Goal: Task Accomplishment & Management: Manage account settings

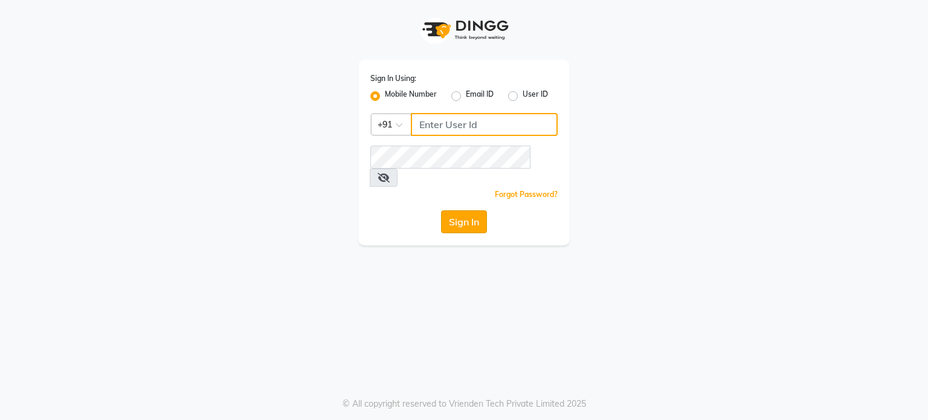
type input "9604315867"
click at [466, 214] on button "Sign In" at bounding box center [464, 221] width 46 height 23
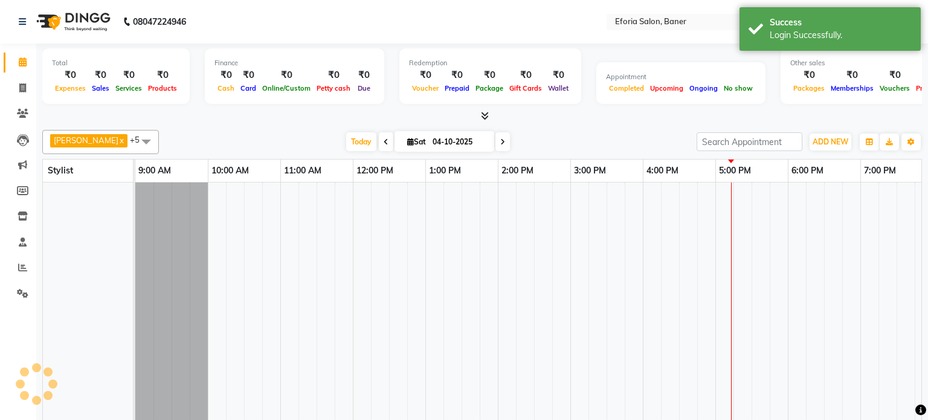
select select "en"
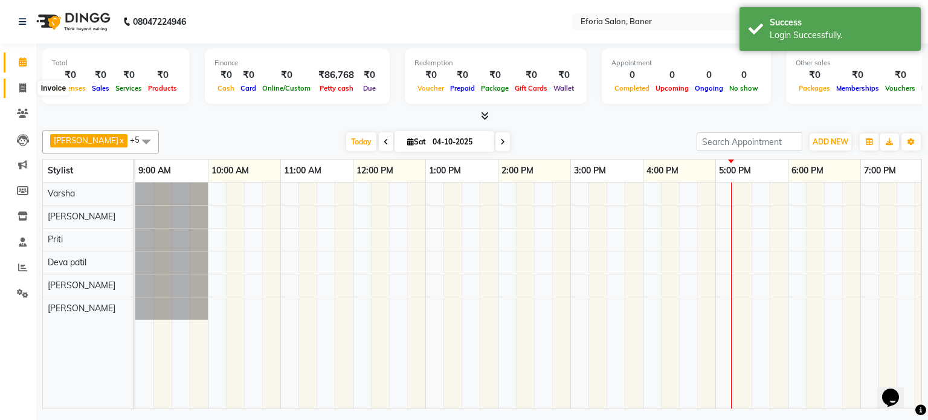
click at [24, 91] on icon at bounding box center [22, 87] width 7 height 9
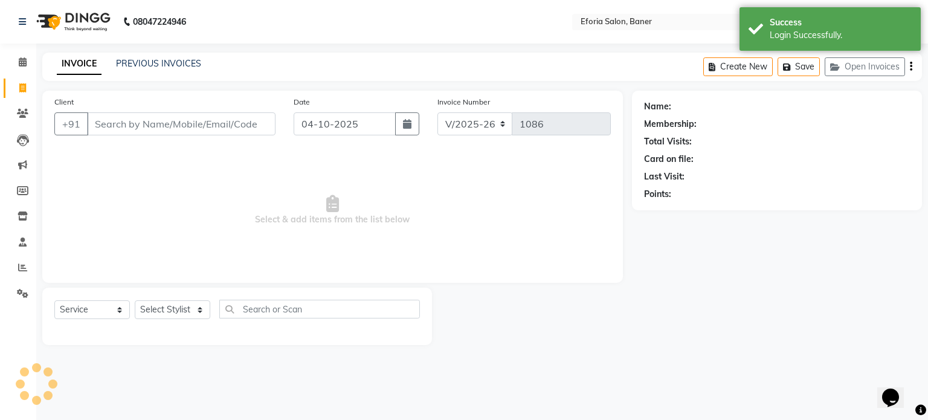
click at [24, 91] on icon at bounding box center [22, 87] width 7 height 9
select select "service"
type input "1086"
select select "608"
click at [118, 131] on input "Client" at bounding box center [181, 123] width 189 height 23
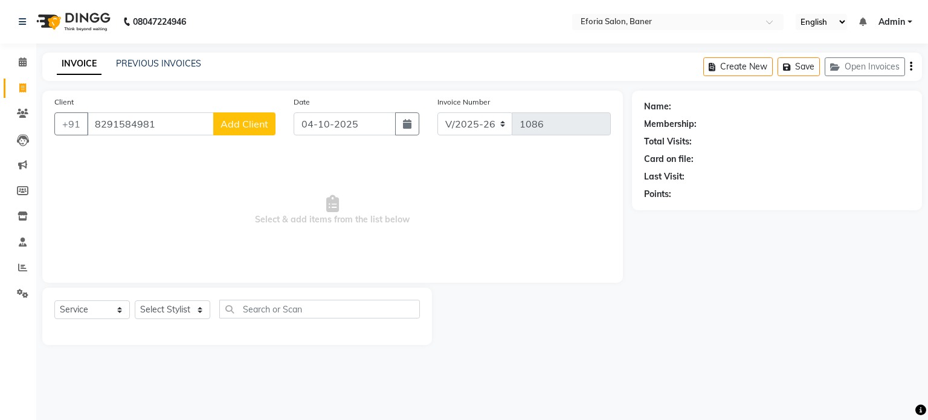
type input "8291584981"
click at [235, 128] on span "Add Client" at bounding box center [245, 124] width 48 height 12
select select "22"
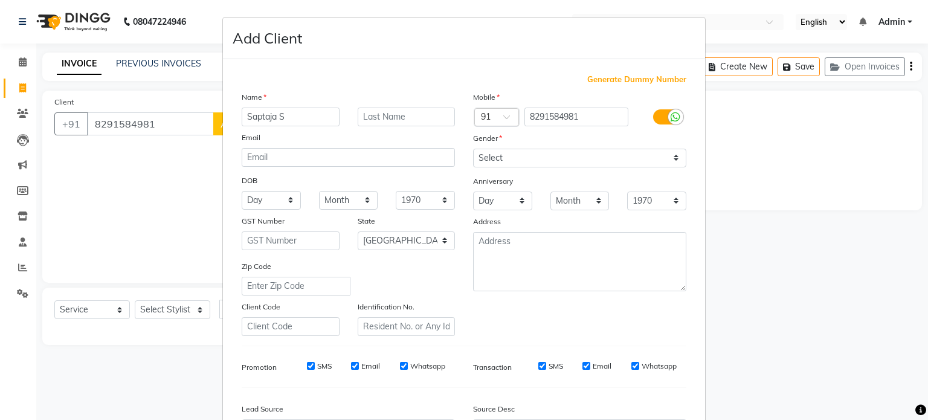
type input "Saptaja S"
click at [505, 161] on select "Select [DEMOGRAPHIC_DATA] [DEMOGRAPHIC_DATA] Other Prefer Not To Say" at bounding box center [579, 158] width 213 height 19
select select "[DEMOGRAPHIC_DATA]"
click at [473, 149] on select "Select [DEMOGRAPHIC_DATA] [DEMOGRAPHIC_DATA] Other Prefer Not To Say" at bounding box center [579, 158] width 213 height 19
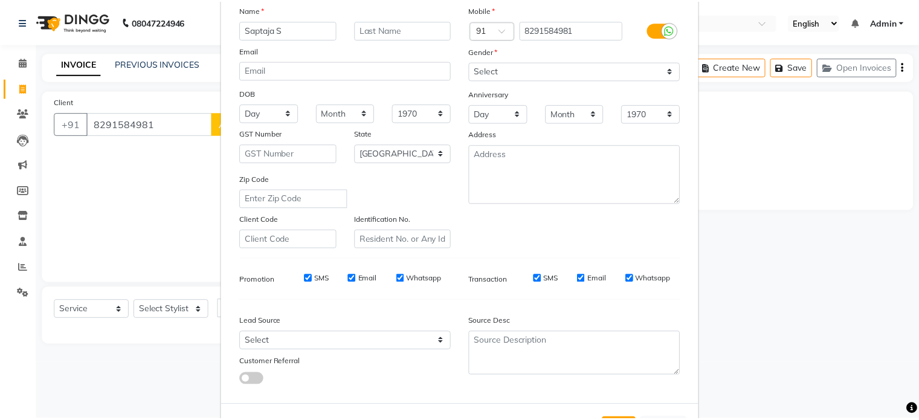
scroll to position [143, 0]
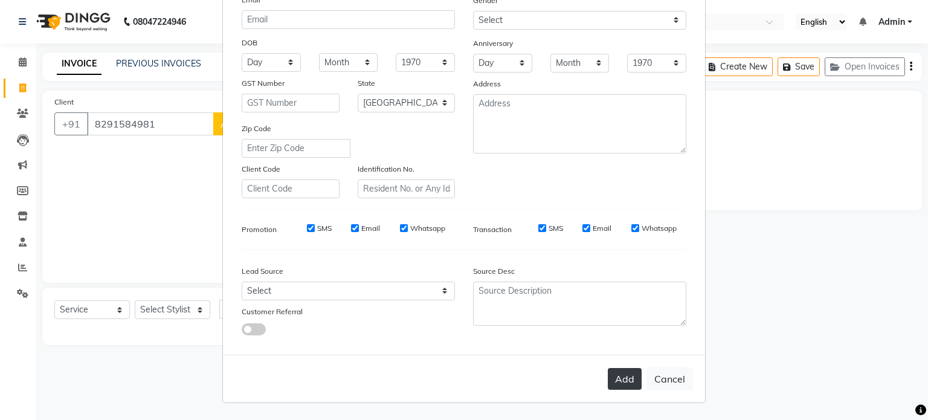
click at [629, 377] on button "Add" at bounding box center [625, 379] width 34 height 22
select select
select select "null"
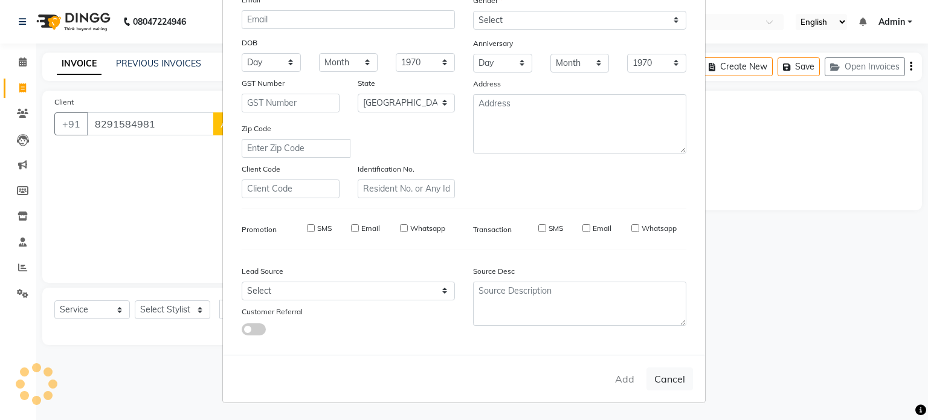
select select
checkbox input "false"
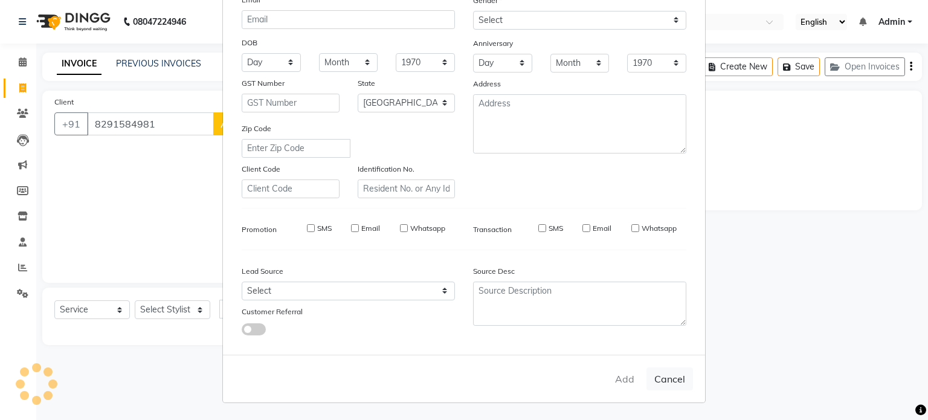
checkbox input "false"
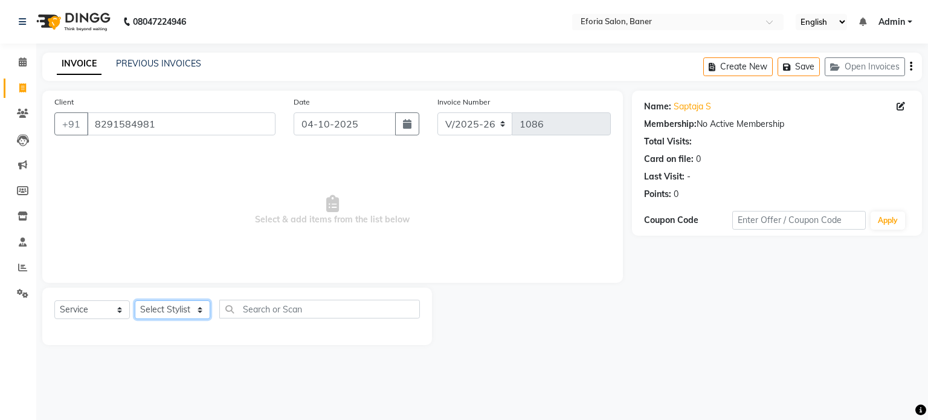
click at [191, 317] on select "Select Stylist [PERSON_NAME] [PERSON_NAME] [PERSON_NAME] [PERSON_NAME] [PERSON_…" at bounding box center [173, 309] width 76 height 19
select select "8650"
click at [135, 301] on select "Select Stylist [PERSON_NAME] [PERSON_NAME] [PERSON_NAME] [PERSON_NAME] [PERSON_…" at bounding box center [173, 309] width 76 height 19
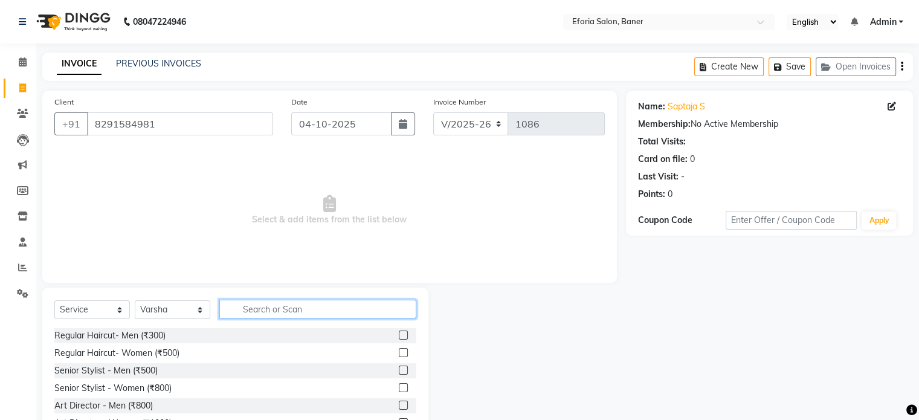
click at [276, 306] on input "text" at bounding box center [317, 309] width 197 height 19
type input "thr"
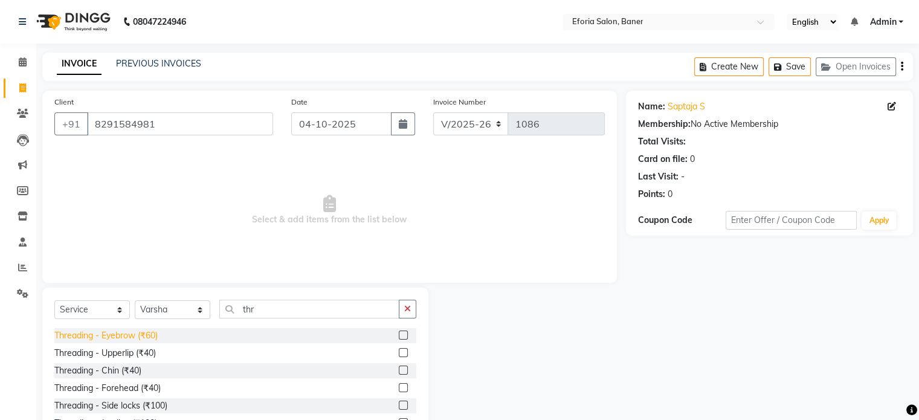
click at [143, 332] on div "Threading - Eyebrow (₹60)" at bounding box center [105, 335] width 103 height 13
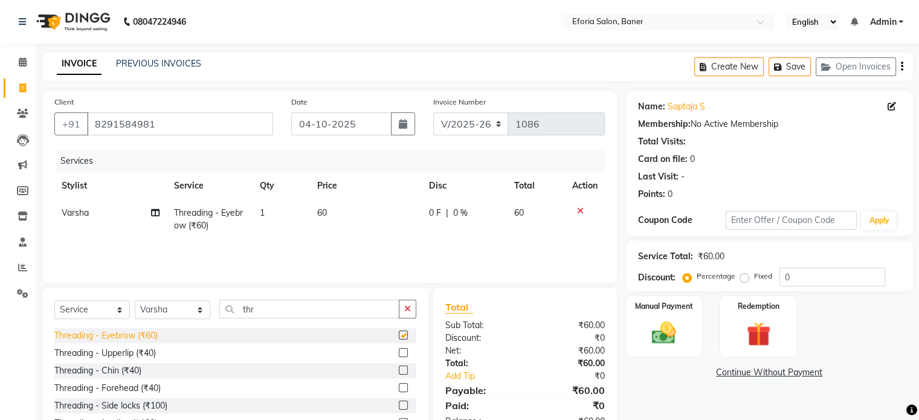
checkbox input "false"
click at [136, 357] on div "Threading - Upperlip (₹40)" at bounding box center [105, 353] width 102 height 13
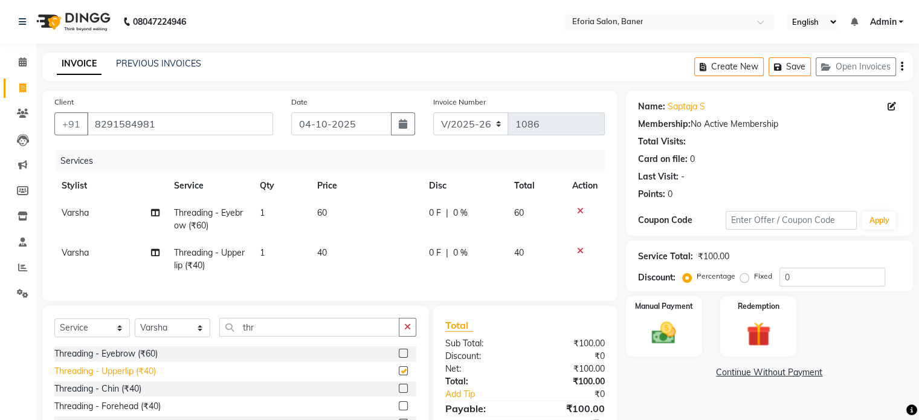
checkbox input "false"
click at [664, 333] on img at bounding box center [664, 333] width 40 height 29
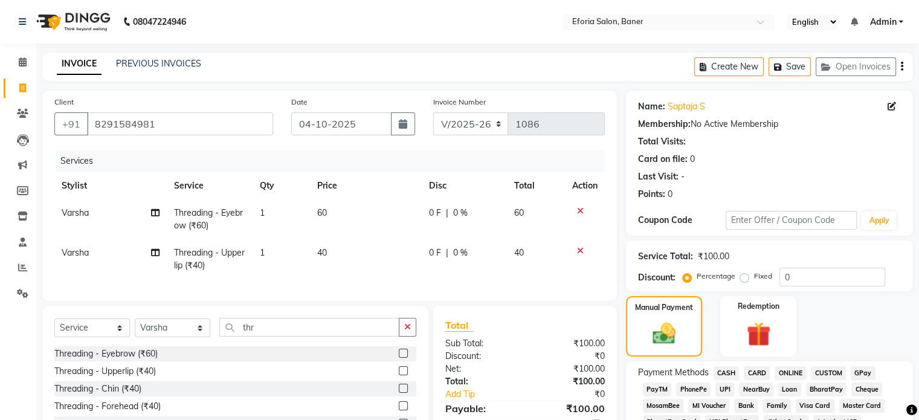
click at [856, 370] on span "GPay" at bounding box center [863, 373] width 25 height 14
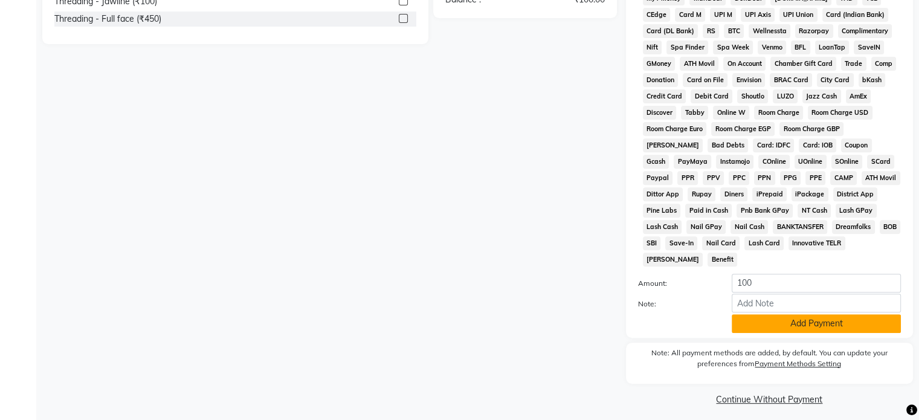
click at [814, 315] on button "Add Payment" at bounding box center [816, 323] width 169 height 19
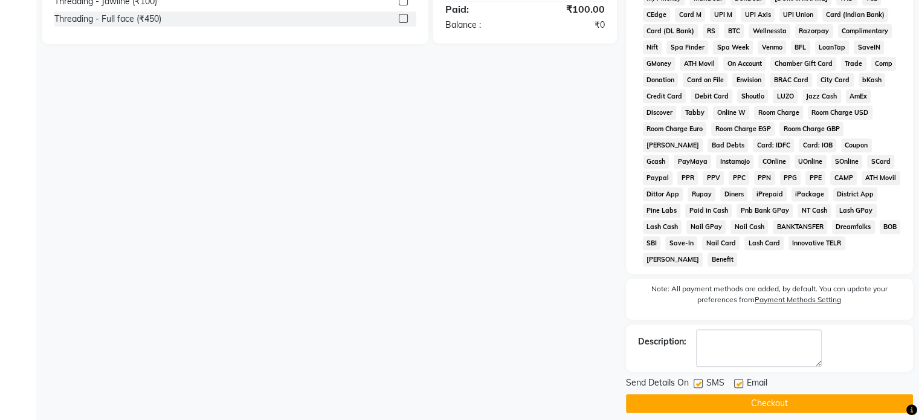
click at [769, 398] on button "Checkout" at bounding box center [769, 403] width 287 height 19
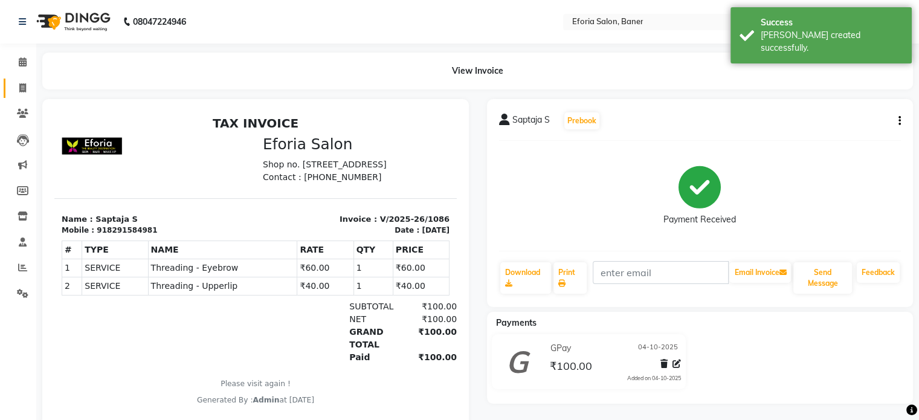
click at [22, 80] on link "Invoice" at bounding box center [18, 89] width 29 height 20
select select "service"
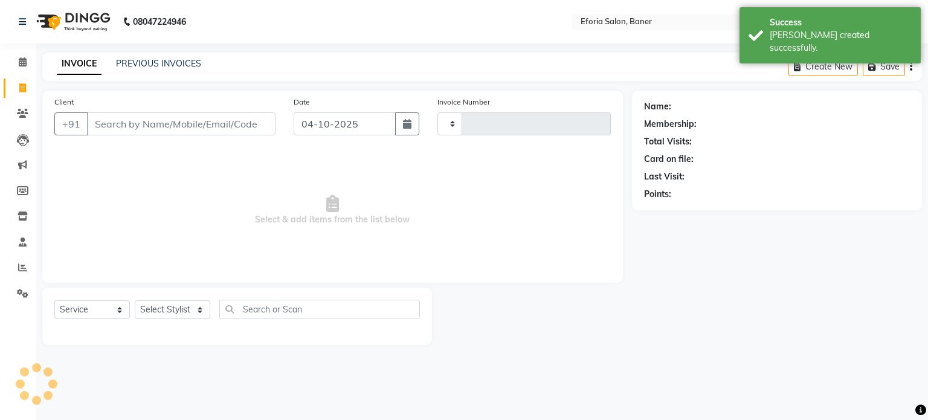
type input "1087"
select select "608"
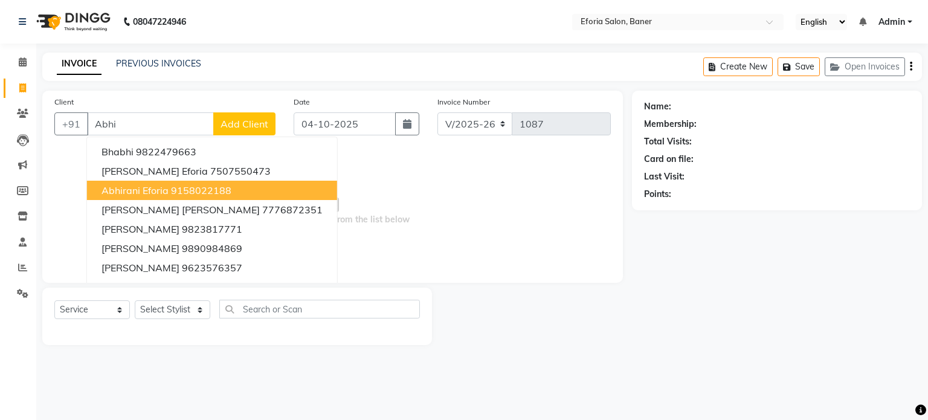
click at [167, 185] on span "Abhirani Eforia" at bounding box center [135, 190] width 67 height 12
type input "9158022188"
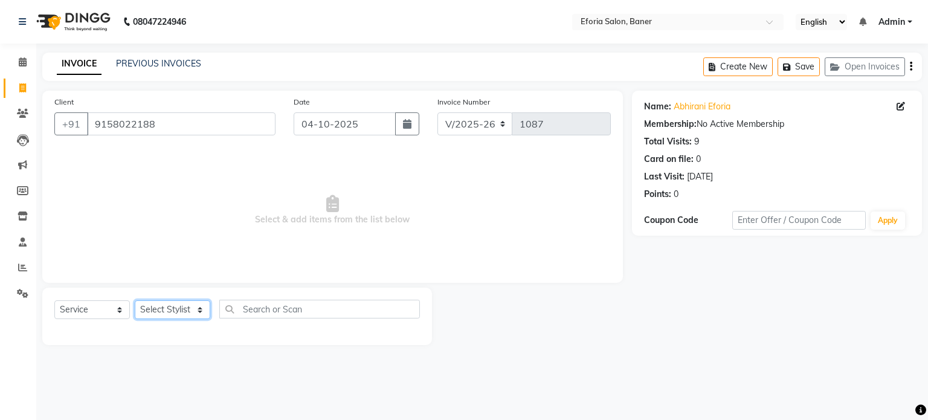
click at [155, 312] on select "Select Stylist [PERSON_NAME] [PERSON_NAME] [PERSON_NAME] [PERSON_NAME] [PERSON_…" at bounding box center [173, 309] width 76 height 19
select select "86083"
click at [135, 301] on select "Select Stylist [PERSON_NAME] [PERSON_NAME] [PERSON_NAME] [PERSON_NAME] [PERSON_…" at bounding box center [173, 309] width 76 height 19
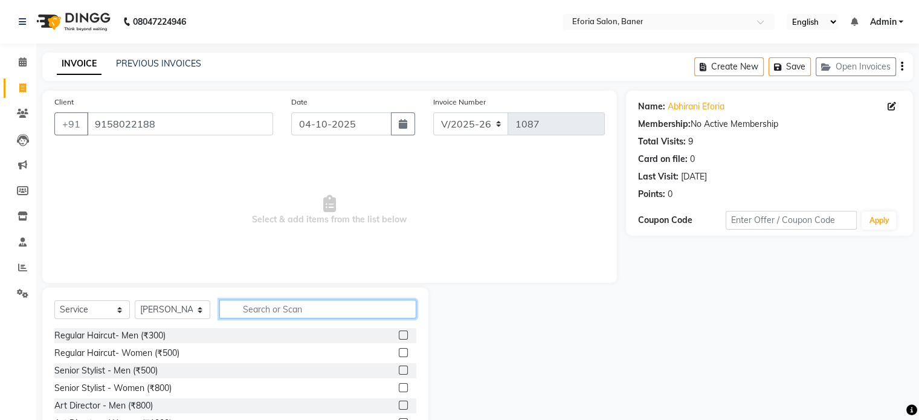
click at [264, 303] on input "text" at bounding box center [317, 309] width 197 height 19
type input "thr"
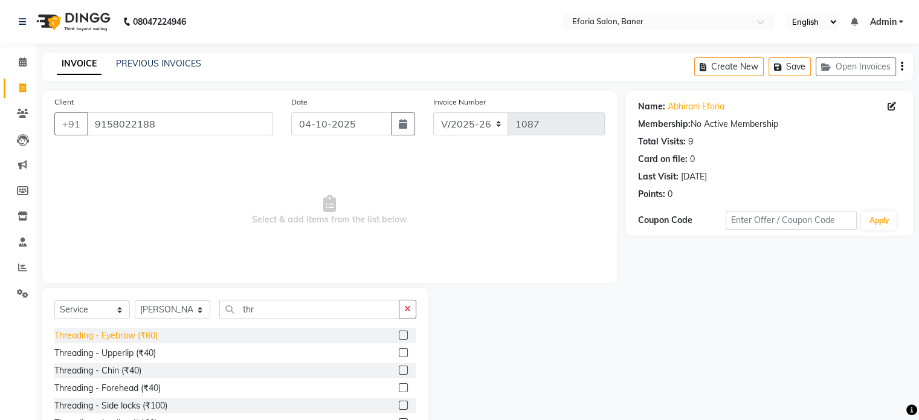
click at [132, 334] on div "Threading - Eyebrow (₹60)" at bounding box center [105, 335] width 103 height 13
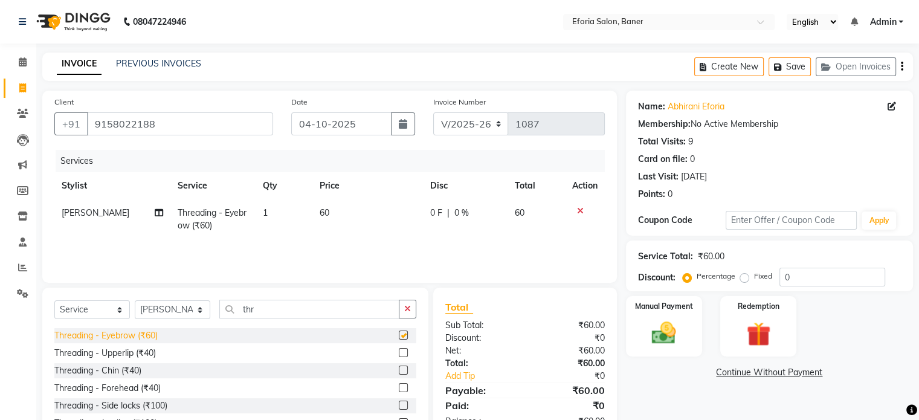
checkbox input "false"
click at [678, 316] on div "Manual Payment" at bounding box center [663, 326] width 79 height 62
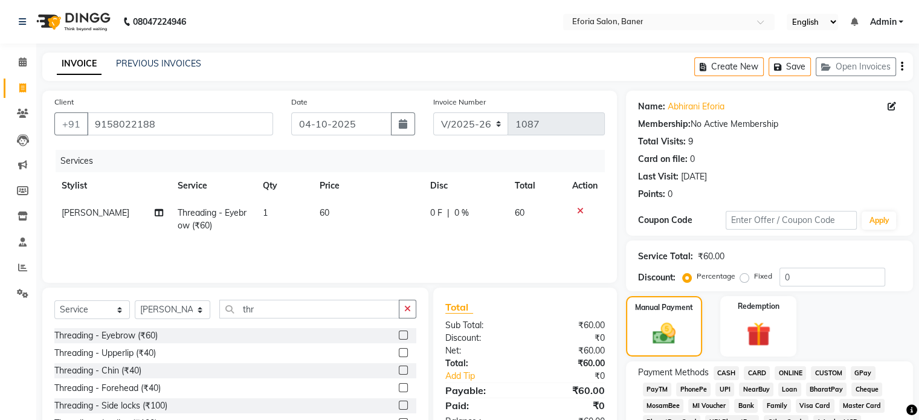
click at [864, 368] on span "GPay" at bounding box center [863, 373] width 25 height 14
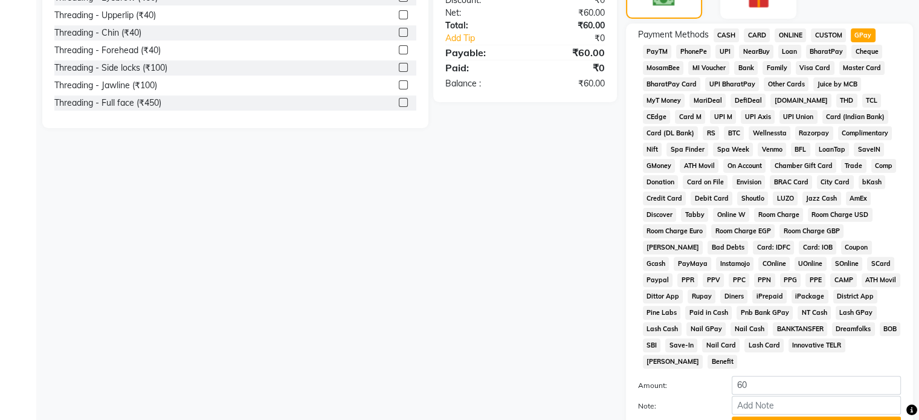
scroll to position [440, 0]
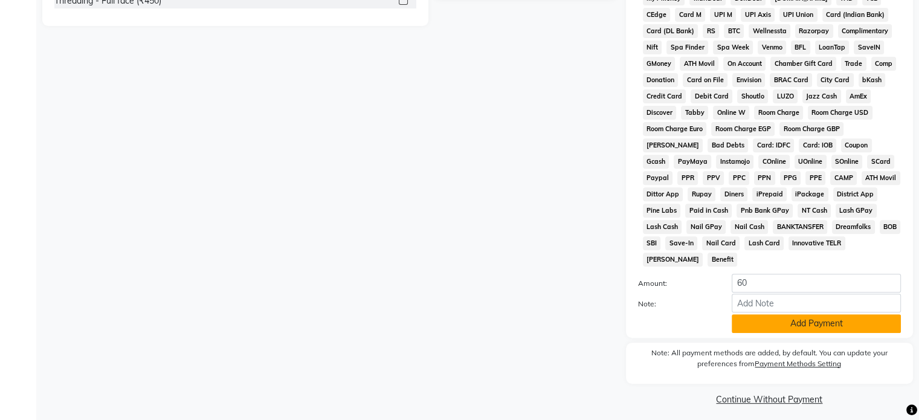
click at [829, 317] on button "Add Payment" at bounding box center [816, 323] width 169 height 19
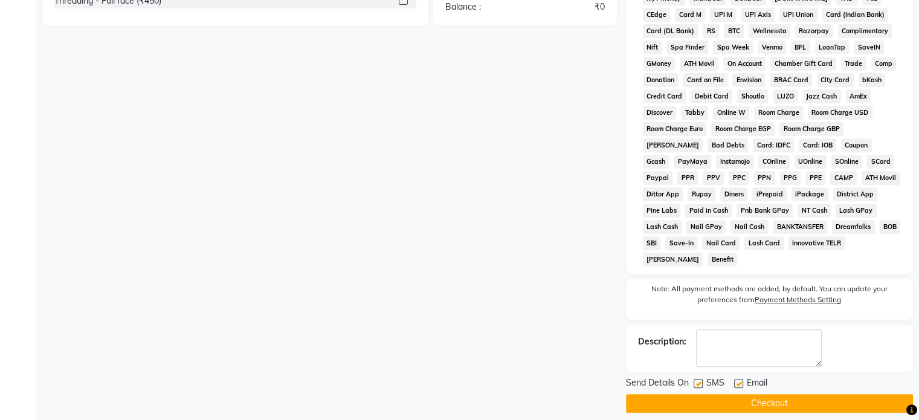
click at [767, 394] on button "Checkout" at bounding box center [769, 403] width 287 height 19
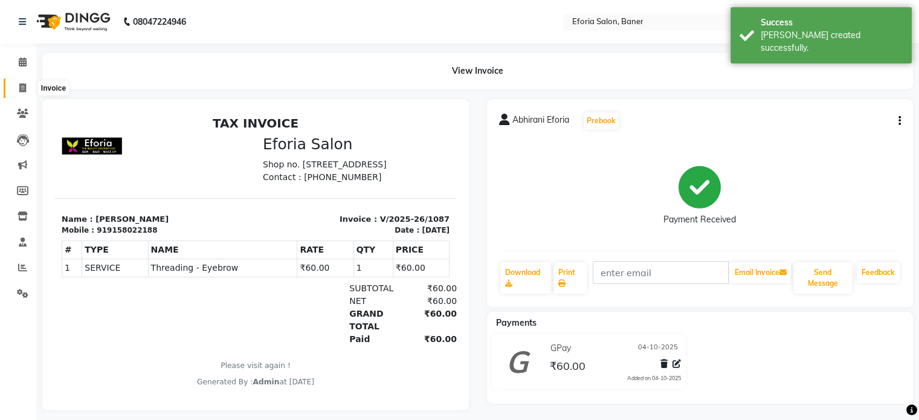
click at [22, 84] on icon at bounding box center [22, 87] width 7 height 9
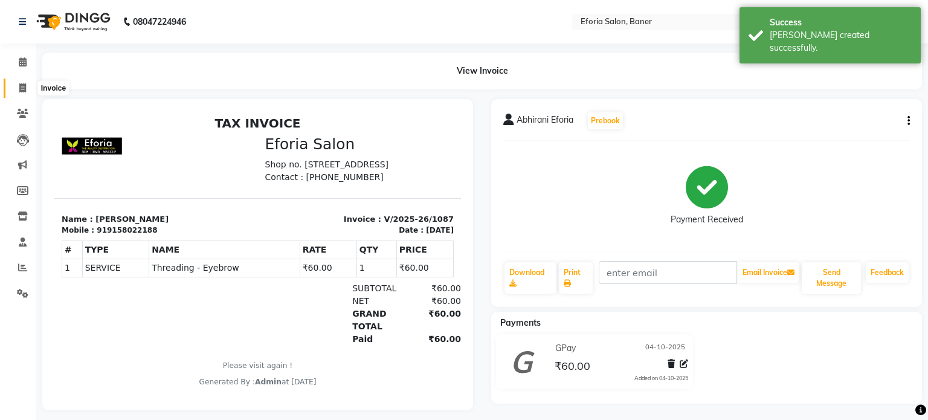
select select "608"
select select "service"
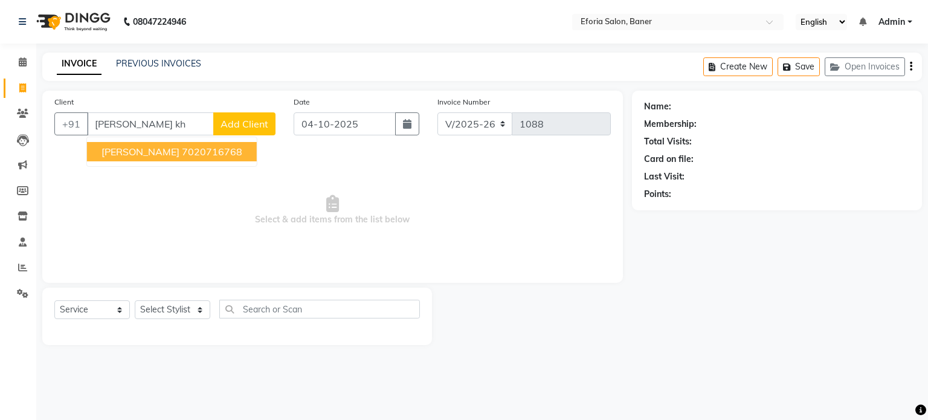
click at [208, 156] on ngb-highlight "7020716768" at bounding box center [212, 152] width 60 height 12
type input "7020716768"
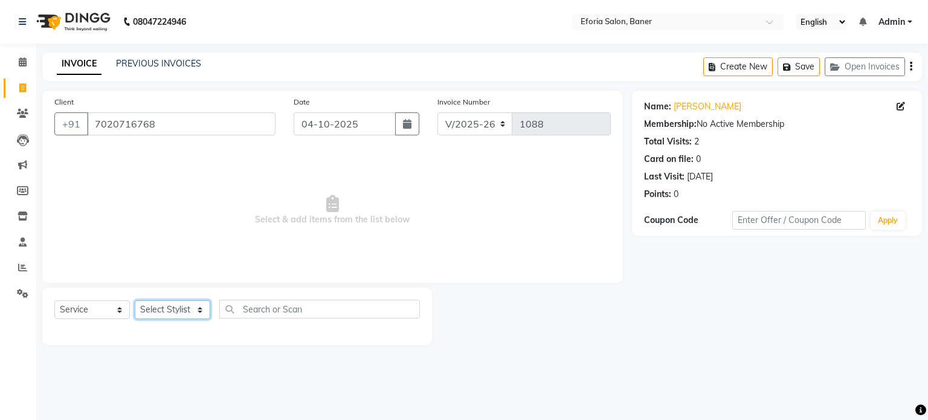
click at [178, 305] on select "Select Stylist [PERSON_NAME] [PERSON_NAME] [PERSON_NAME] [PERSON_NAME] [PERSON_…" at bounding box center [173, 309] width 76 height 19
select select "86083"
click at [135, 301] on select "Select Stylist [PERSON_NAME] [PERSON_NAME] [PERSON_NAME] [PERSON_NAME] [PERSON_…" at bounding box center [173, 309] width 76 height 19
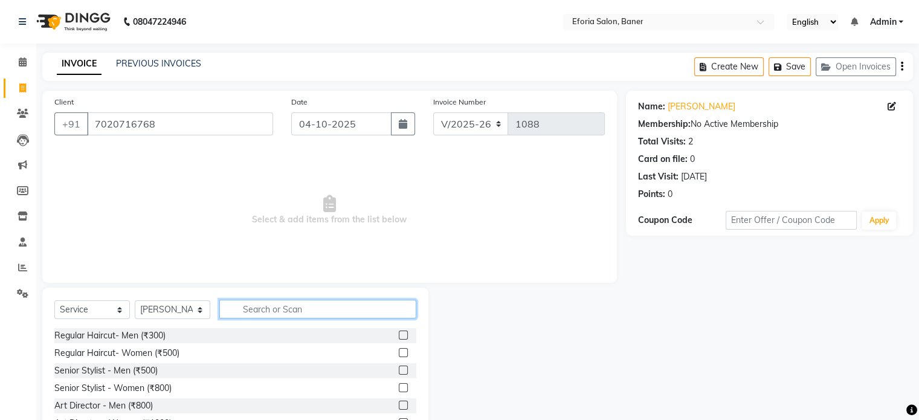
click at [266, 301] on input "text" at bounding box center [317, 309] width 197 height 19
type input "thr"
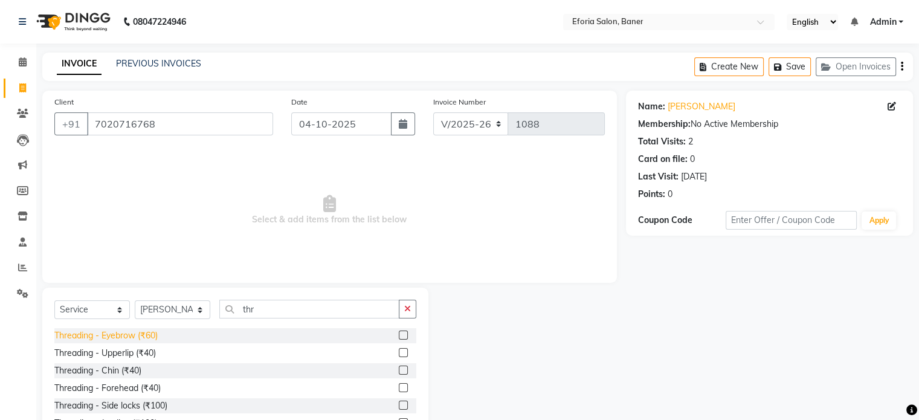
click at [103, 339] on div "Threading - Eyebrow (₹60)" at bounding box center [105, 335] width 103 height 13
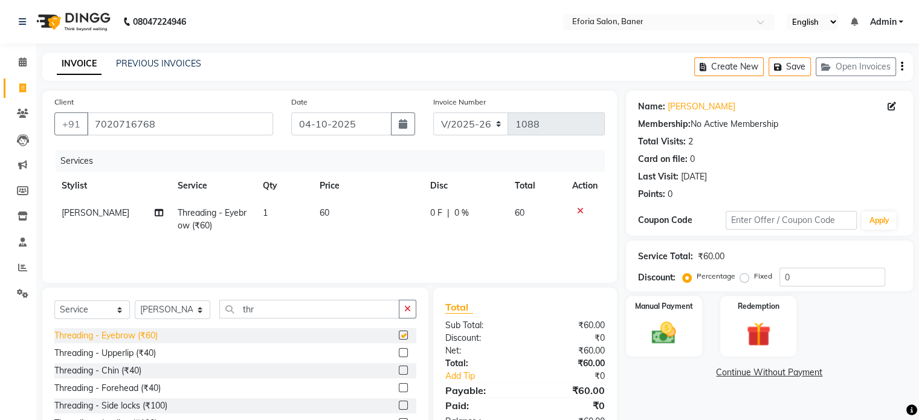
checkbox input "false"
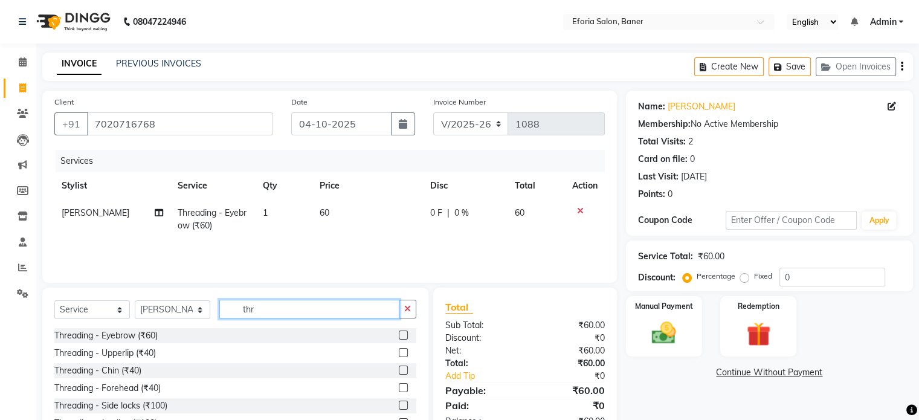
click at [293, 309] on input "thr" at bounding box center [309, 309] width 180 height 19
type input "t"
type input "fac"
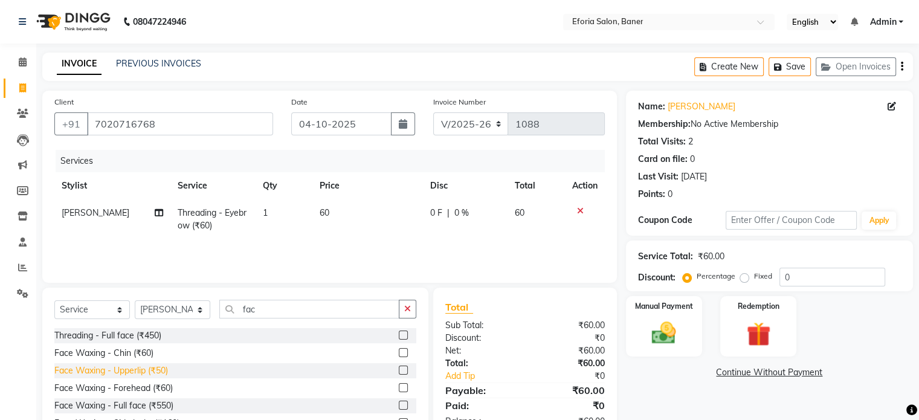
click at [121, 371] on div "Face Waxing - Upperlip (₹50)" at bounding box center [111, 370] width 114 height 13
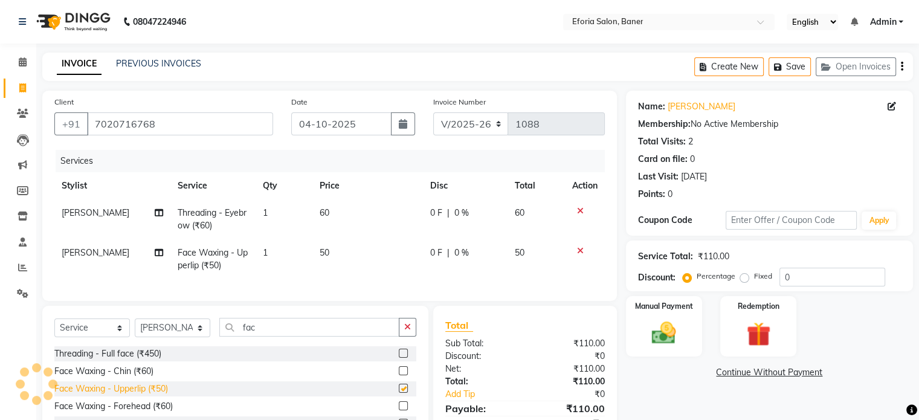
checkbox input "false"
click at [675, 323] on img at bounding box center [664, 333] width 40 height 29
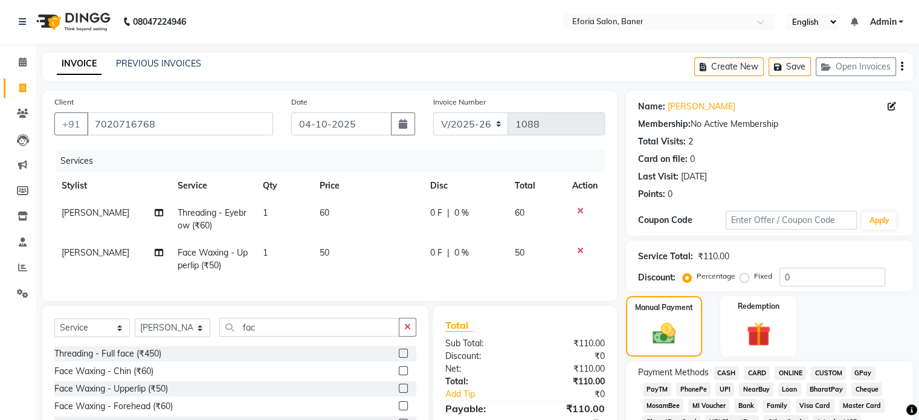
click at [725, 372] on span "CASH" at bounding box center [727, 373] width 26 height 14
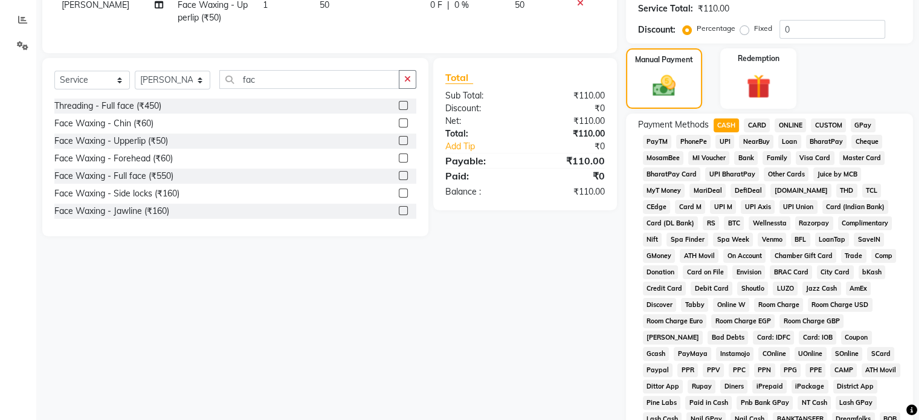
scroll to position [440, 0]
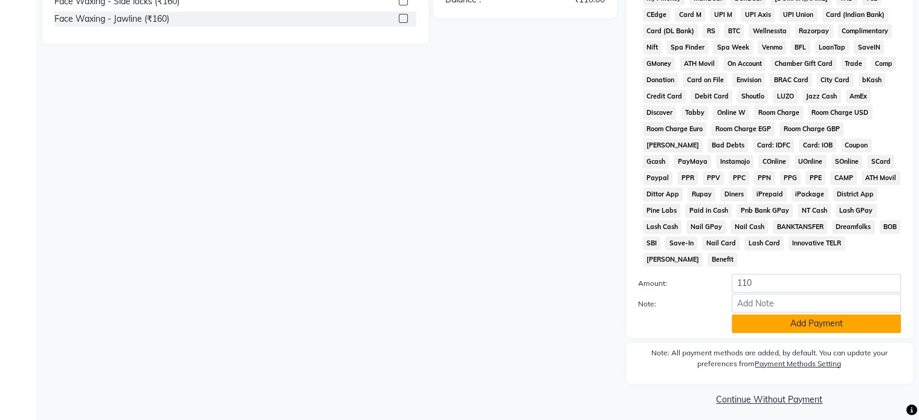
click at [856, 317] on button "Add Payment" at bounding box center [816, 323] width 169 height 19
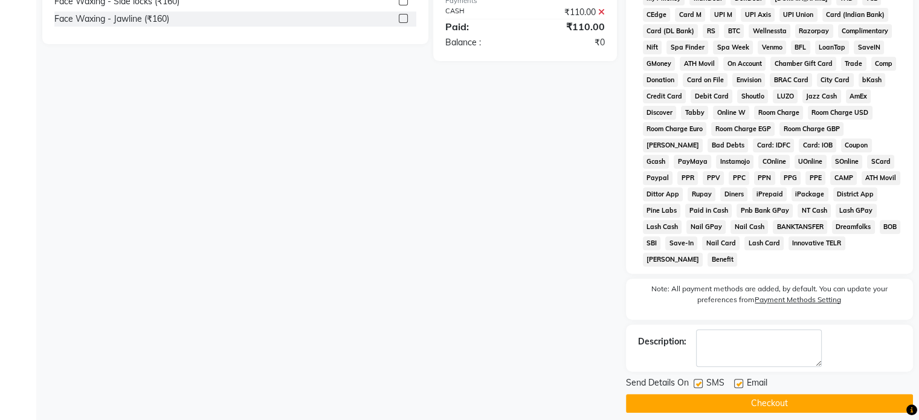
click at [818, 403] on button "Checkout" at bounding box center [769, 403] width 287 height 19
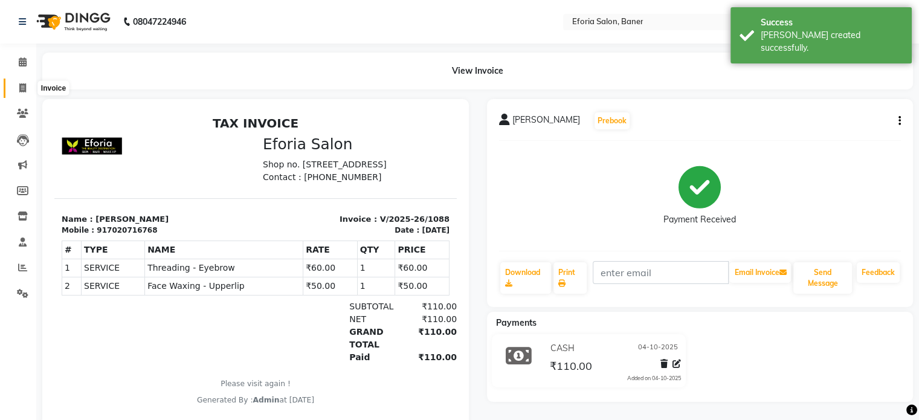
click at [22, 91] on icon at bounding box center [22, 87] width 7 height 9
select select "608"
select select "service"
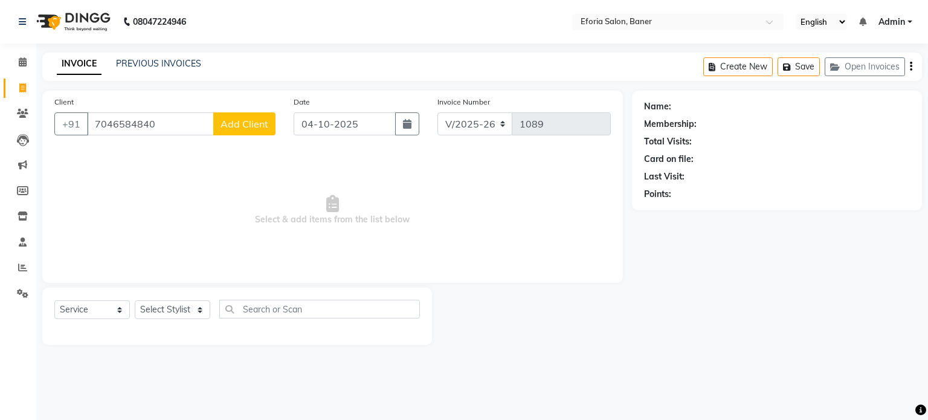
type input "7046584840"
click at [259, 137] on div "Client [PHONE_NUMBER] Add Client" at bounding box center [164, 121] width 239 height 50
click at [259, 132] on button "Add Client" at bounding box center [244, 123] width 62 height 23
select select "22"
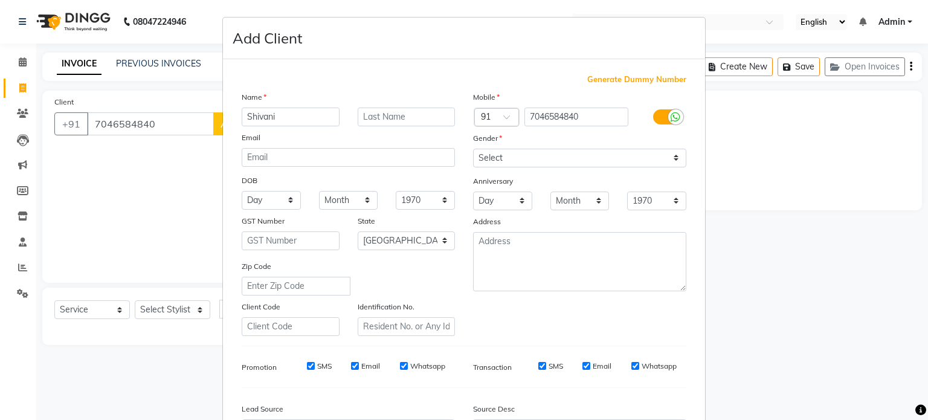
type input "Shivani"
click at [415, 121] on input "text" at bounding box center [407, 117] width 98 height 19
type input "[PERSON_NAME]"
click at [498, 154] on select "Select [DEMOGRAPHIC_DATA] [DEMOGRAPHIC_DATA] Other Prefer Not To Say" at bounding box center [579, 158] width 213 height 19
select select "[DEMOGRAPHIC_DATA]"
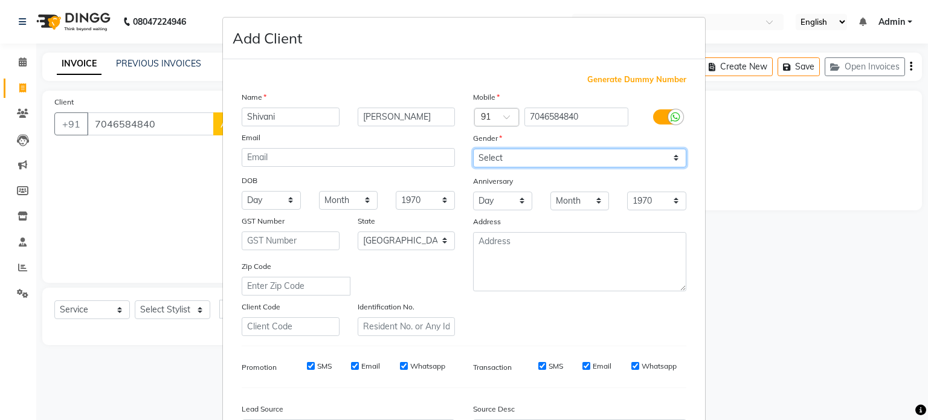
click at [473, 149] on select "Select [DEMOGRAPHIC_DATA] [DEMOGRAPHIC_DATA] Other Prefer Not To Say" at bounding box center [579, 158] width 213 height 19
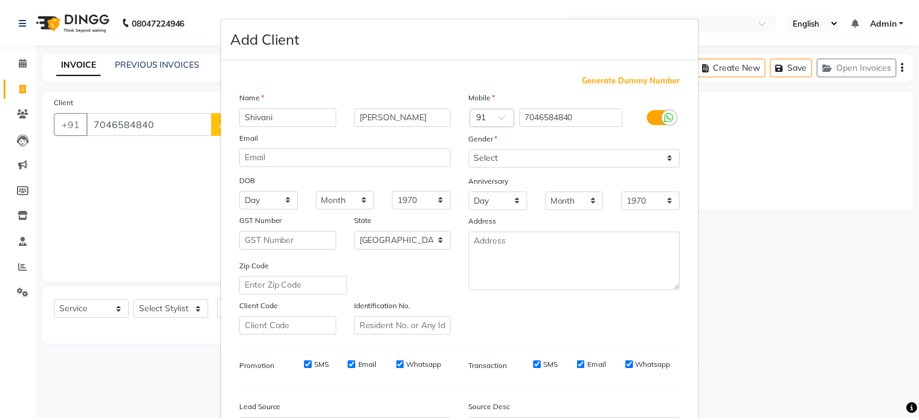
scroll to position [143, 0]
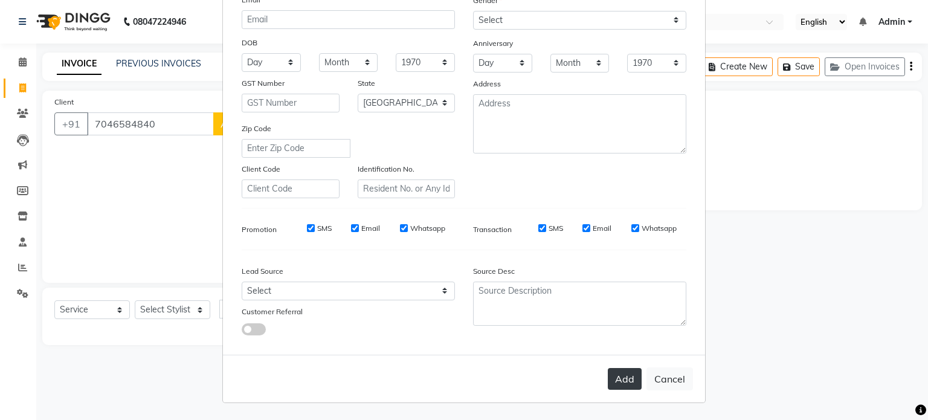
click at [627, 379] on button "Add" at bounding box center [625, 379] width 34 height 22
select select
select select "null"
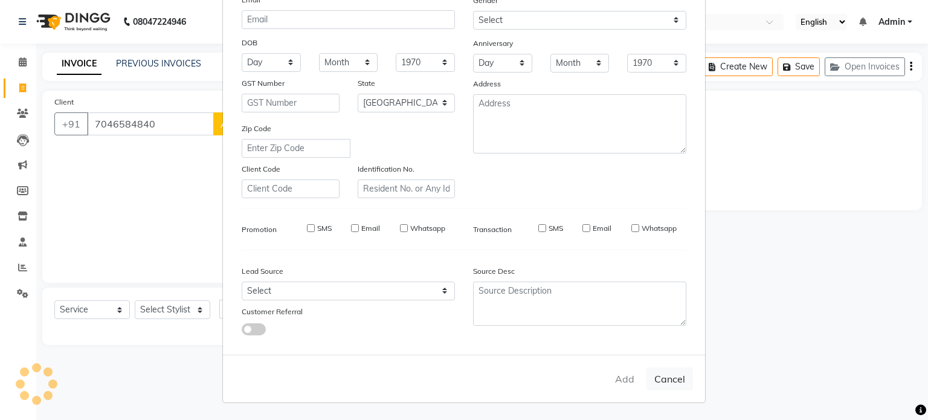
select select
checkbox input "false"
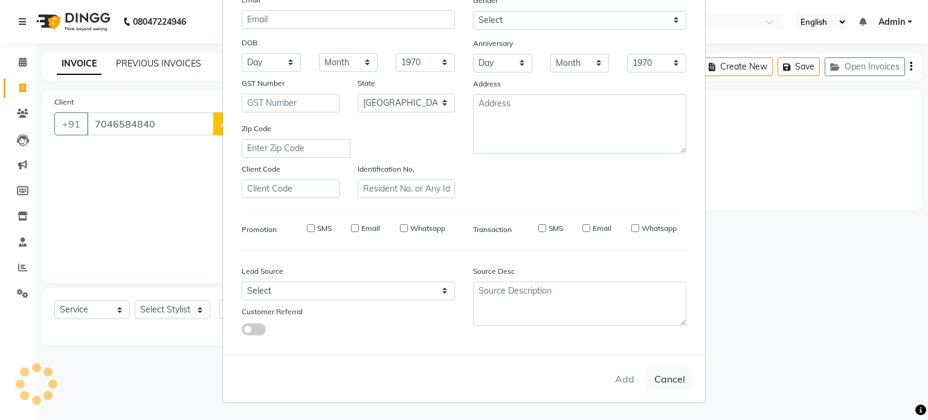
checkbox input "false"
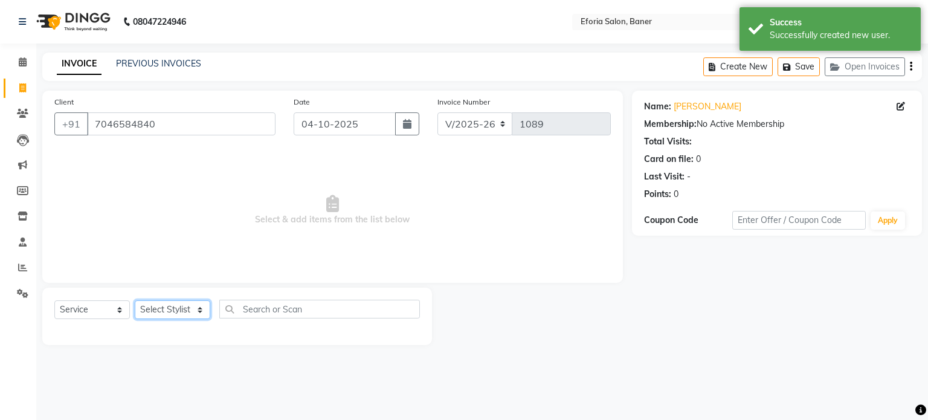
click at [173, 314] on select "Select Stylist [PERSON_NAME] [PERSON_NAME] [PERSON_NAME] [PERSON_NAME] [PERSON_…" at bounding box center [173, 309] width 76 height 19
click at [135, 301] on select "Select Stylist [PERSON_NAME] [PERSON_NAME] [PERSON_NAME] [PERSON_NAME] [PERSON_…" at bounding box center [173, 309] width 76 height 19
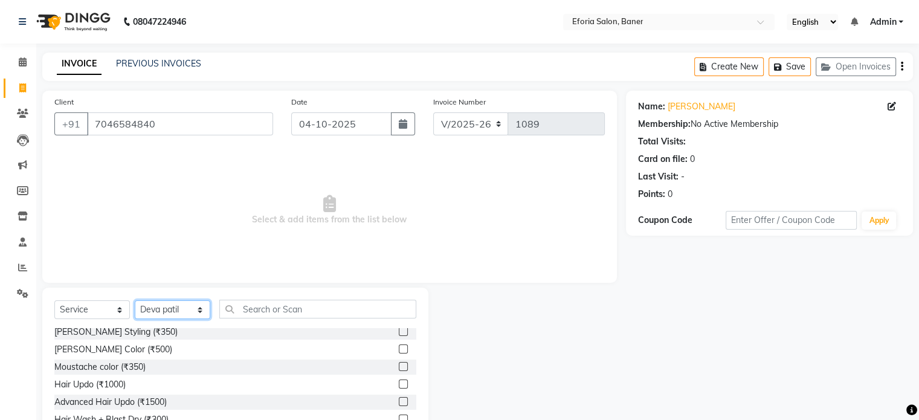
scroll to position [147, 0]
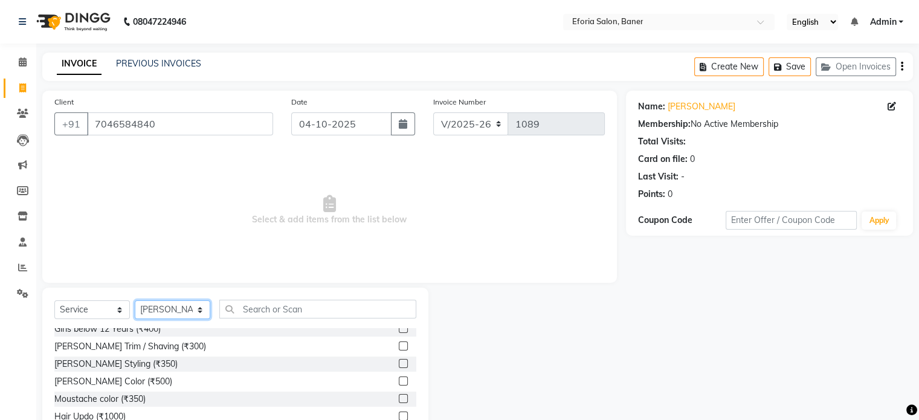
select select "79823"
click at [321, 348] on div "[PERSON_NAME] Trim / Shaving (₹300)" at bounding box center [235, 346] width 362 height 15
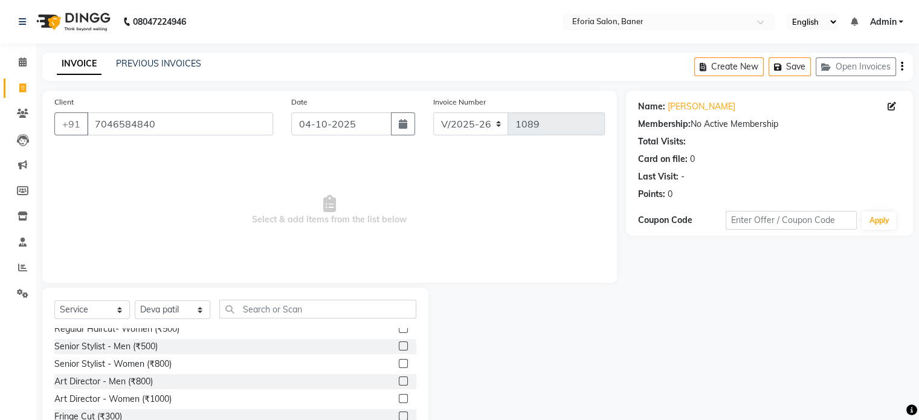
scroll to position [48, 0]
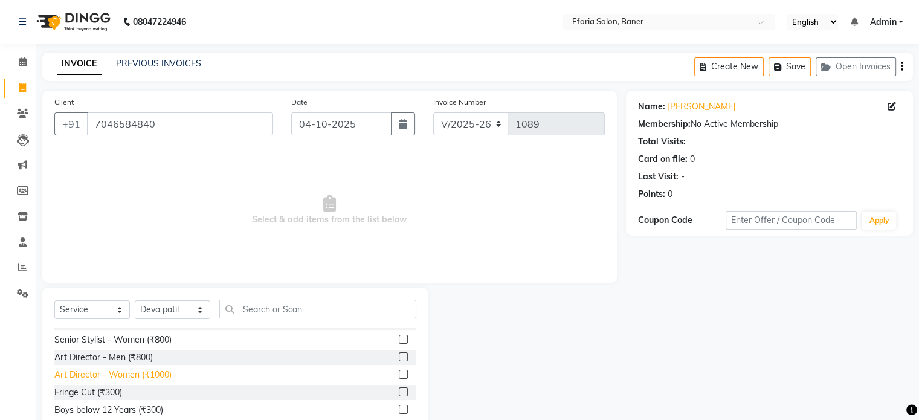
click at [146, 375] on div "Art Director - Women (₹1000)" at bounding box center [112, 375] width 117 height 13
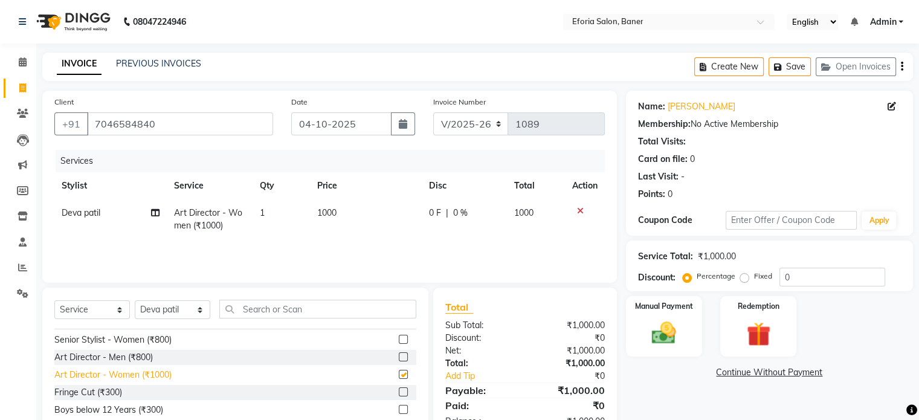
checkbox input "false"
click at [326, 215] on span "1000" at bounding box center [326, 212] width 19 height 11
select select "79823"
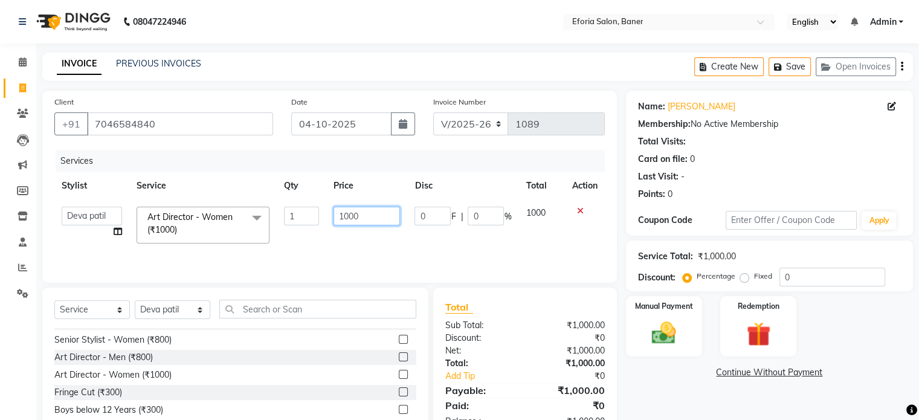
drag, startPoint x: 351, startPoint y: 215, endPoint x: 359, endPoint y: 215, distance: 8.5
click at [359, 215] on input "1000" at bounding box center [367, 216] width 66 height 19
type input "1050"
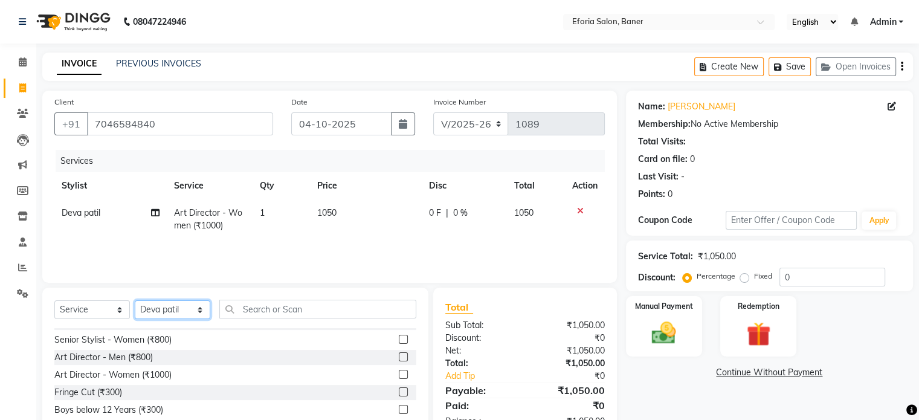
click at [190, 309] on select "Select Stylist [PERSON_NAME] [PERSON_NAME] [PERSON_NAME] [PERSON_NAME] [PERSON_…" at bounding box center [173, 309] width 76 height 19
click at [135, 301] on select "Select Stylist [PERSON_NAME] [PERSON_NAME] [PERSON_NAME] [PERSON_NAME] [PERSON_…" at bounding box center [173, 309] width 76 height 19
click at [183, 311] on select "Select Stylist [PERSON_NAME] [PERSON_NAME] [PERSON_NAME] [PERSON_NAME] [PERSON_…" at bounding box center [173, 309] width 76 height 19
select select "86651"
click at [135, 301] on select "Select Stylist [PERSON_NAME] [PERSON_NAME] [PERSON_NAME] [PERSON_NAME] [PERSON_…" at bounding box center [173, 309] width 76 height 19
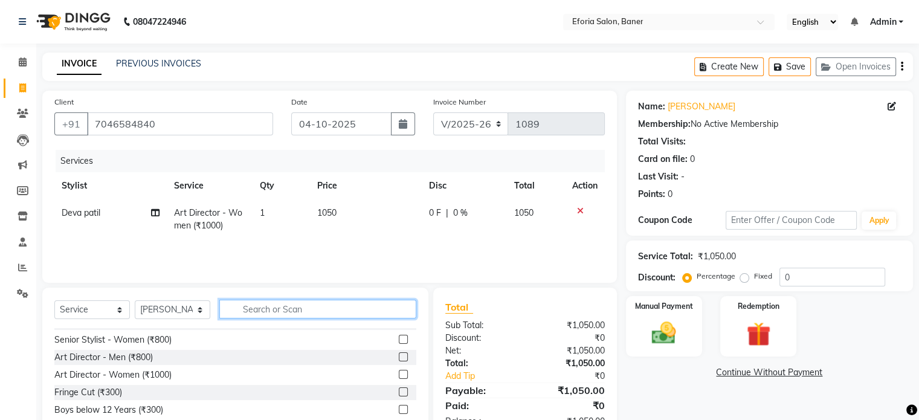
click at [242, 302] on input "text" at bounding box center [317, 309] width 197 height 19
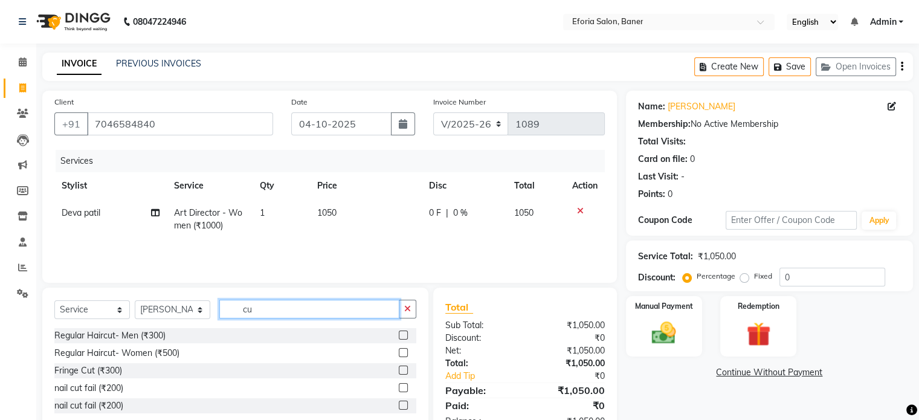
type input "c"
type input "nail"
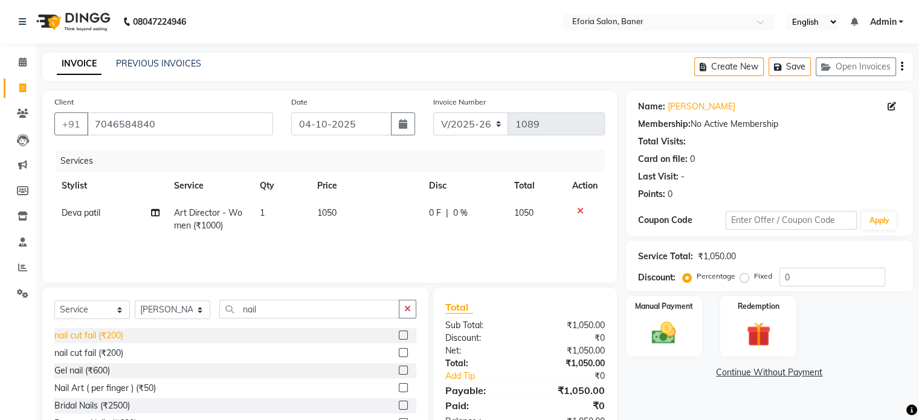
click at [115, 335] on div "nail cut fail (₹200)" at bounding box center [88, 335] width 69 height 13
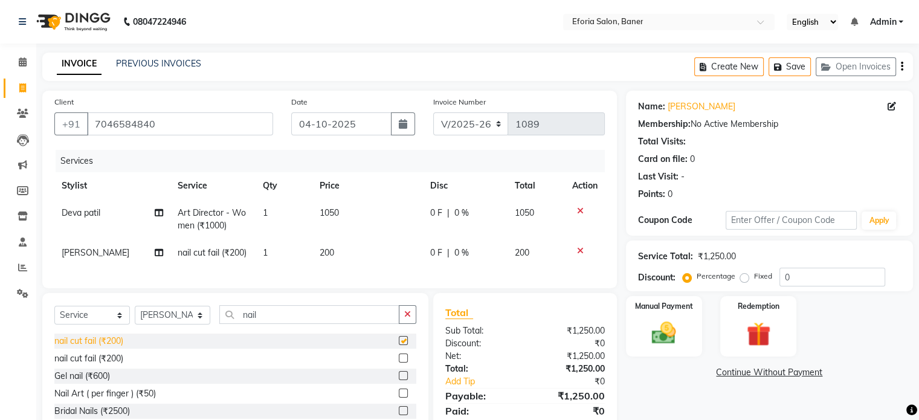
checkbox input "false"
click at [323, 252] on span "200" at bounding box center [327, 252] width 15 height 11
select select "86651"
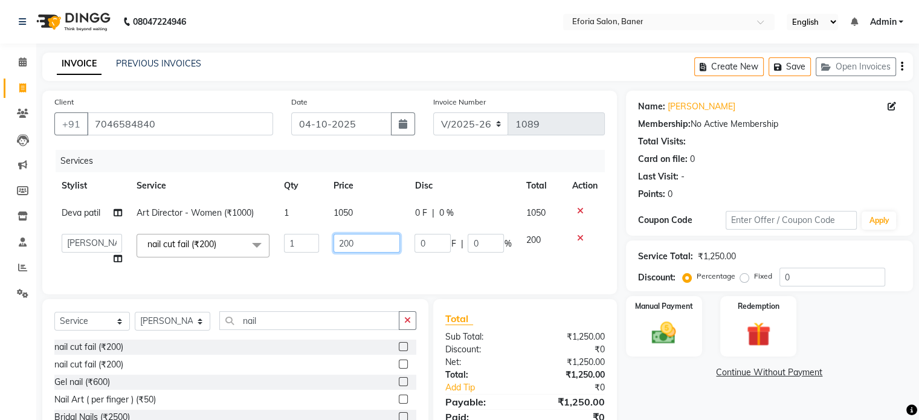
click at [350, 244] on input "200" at bounding box center [367, 243] width 66 height 19
type input "250"
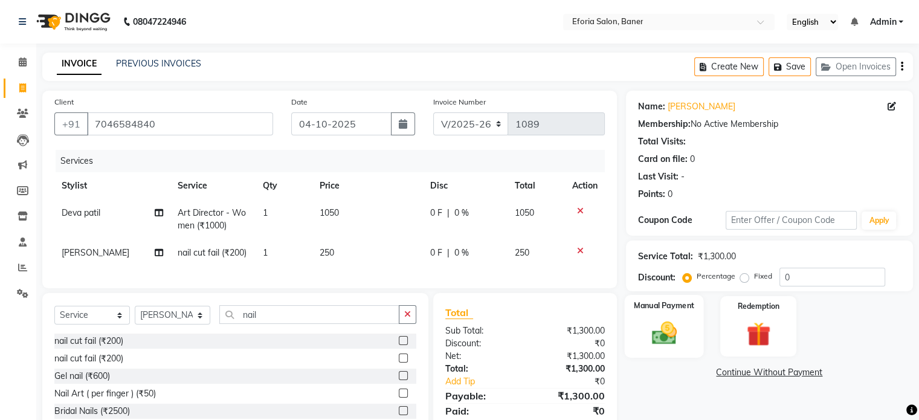
click at [655, 325] on img at bounding box center [664, 333] width 40 height 29
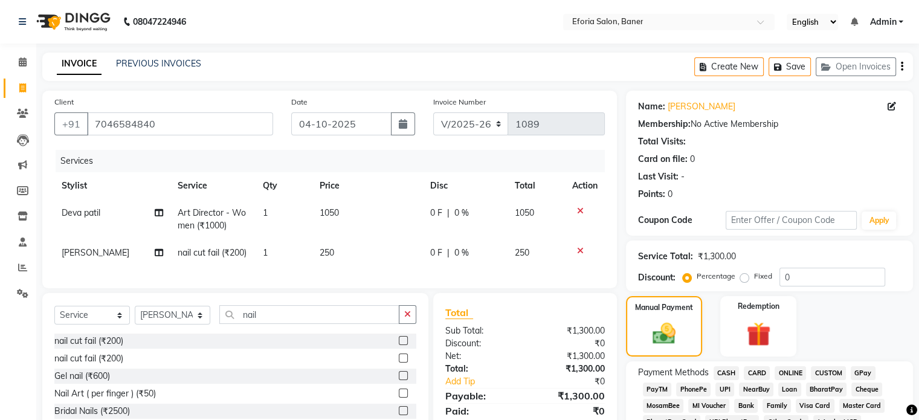
click at [725, 372] on span "CASH" at bounding box center [727, 373] width 26 height 14
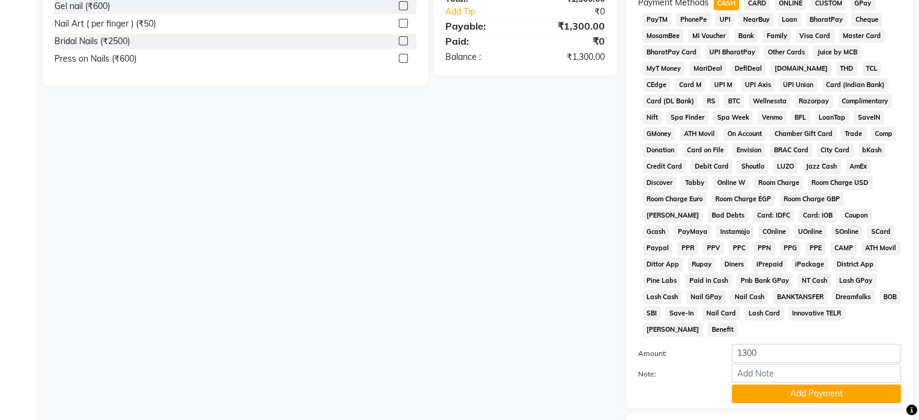
scroll to position [440, 0]
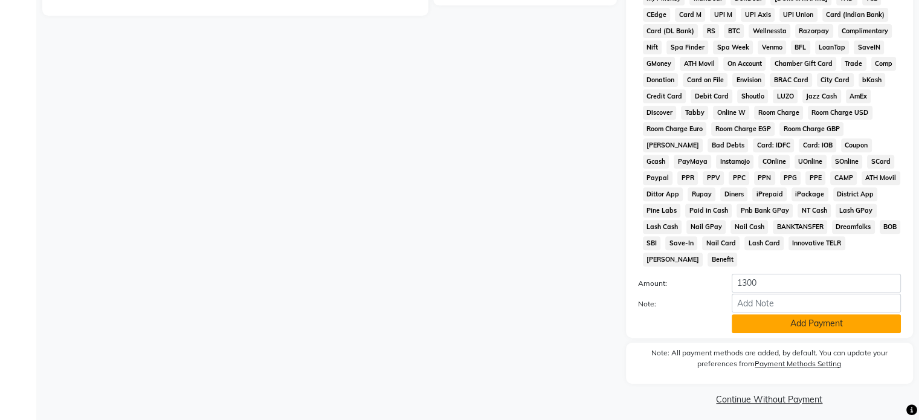
click at [851, 314] on button "Add Payment" at bounding box center [816, 323] width 169 height 19
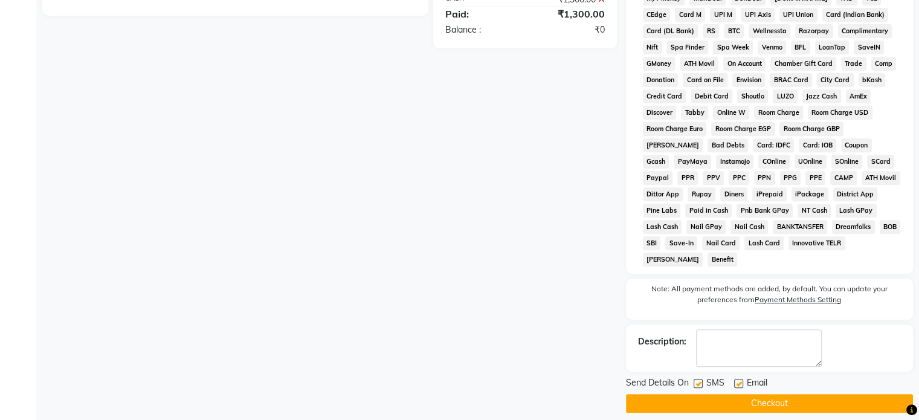
click at [780, 401] on button "Checkout" at bounding box center [769, 403] width 287 height 19
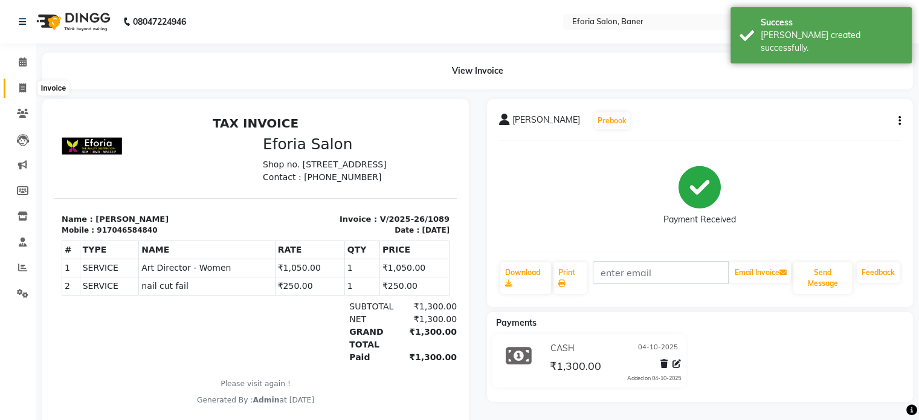
click at [24, 88] on icon at bounding box center [22, 87] width 7 height 9
select select "service"
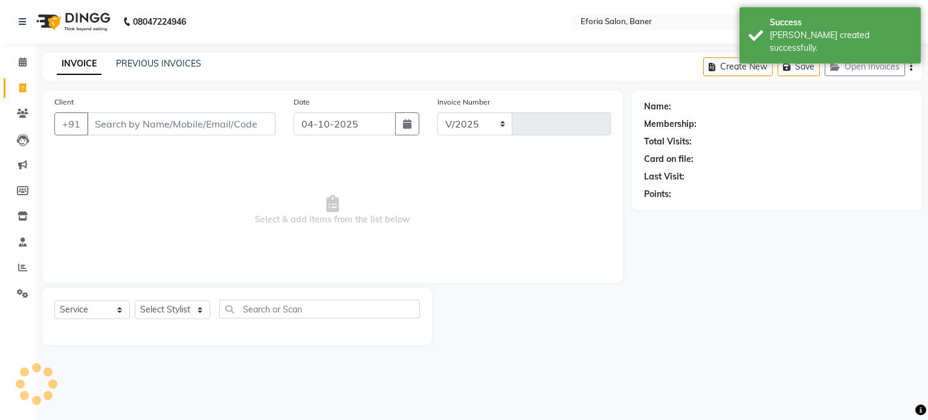
select select "608"
type input "1090"
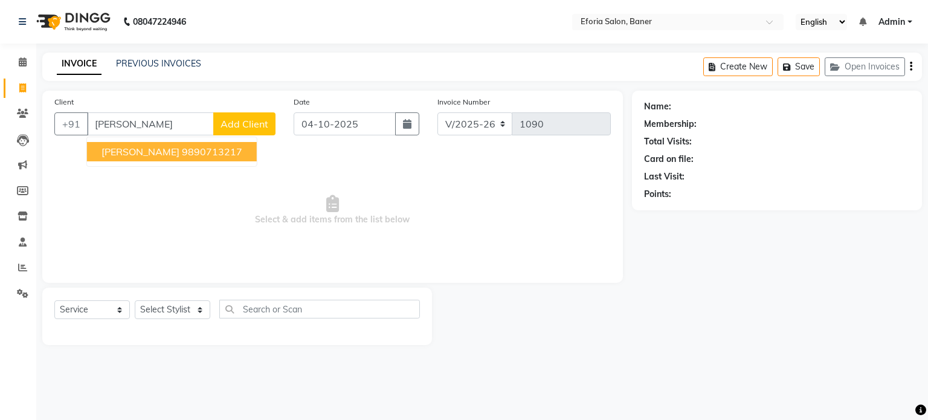
click at [158, 159] on button "[PERSON_NAME] 9890713217" at bounding box center [172, 151] width 170 height 19
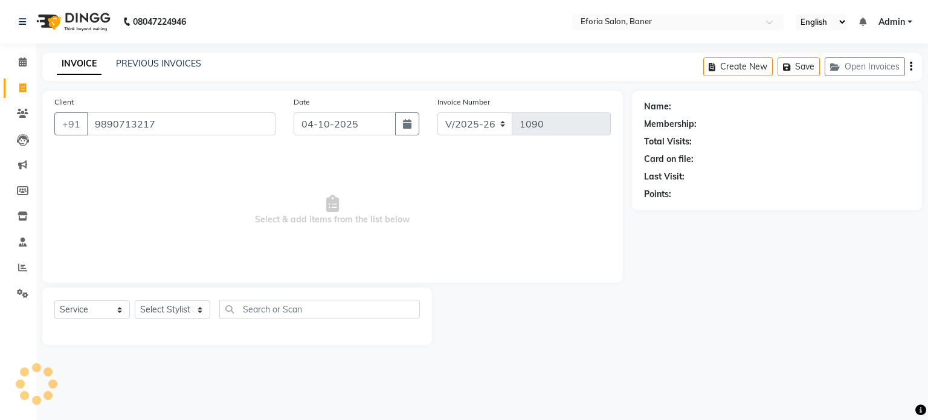
type input "9890713217"
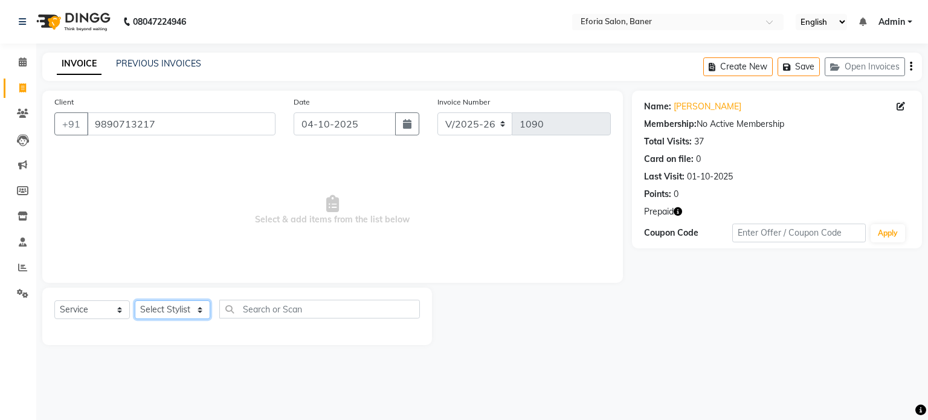
click at [203, 306] on select "Select Stylist [PERSON_NAME] [PERSON_NAME] [PERSON_NAME] [PERSON_NAME] [PERSON_…" at bounding box center [173, 309] width 76 height 19
select select "8654"
click at [135, 301] on select "Select Stylist [PERSON_NAME] [PERSON_NAME] [PERSON_NAME] [PERSON_NAME] [PERSON_…" at bounding box center [173, 309] width 76 height 19
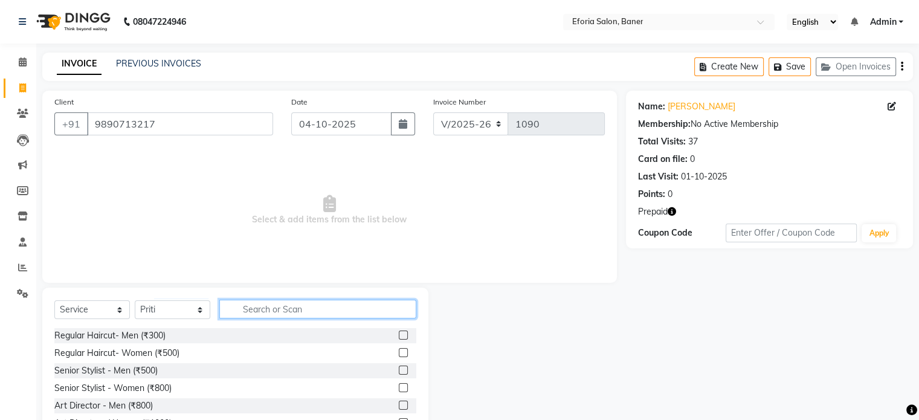
click at [247, 307] on input "text" at bounding box center [317, 309] width 197 height 19
type input "thr"
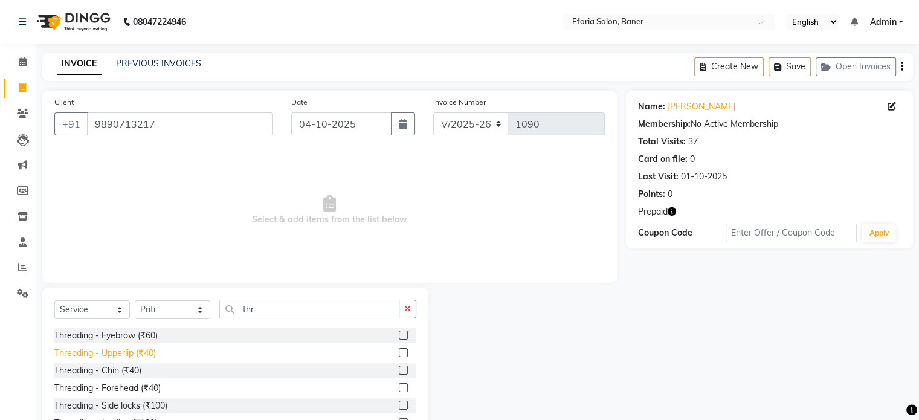
click at [117, 354] on div "Threading - Upperlip (₹40)" at bounding box center [105, 353] width 102 height 13
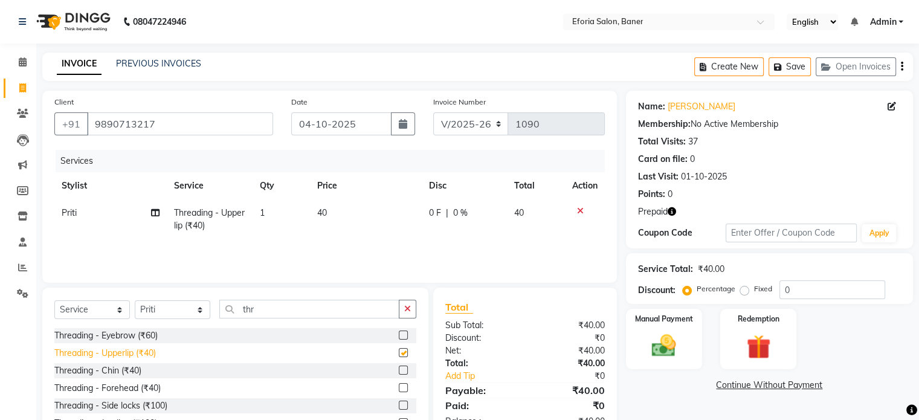
checkbox input "false"
click at [117, 368] on div "Threading - Chin (₹40)" at bounding box center [97, 370] width 87 height 13
checkbox input "false"
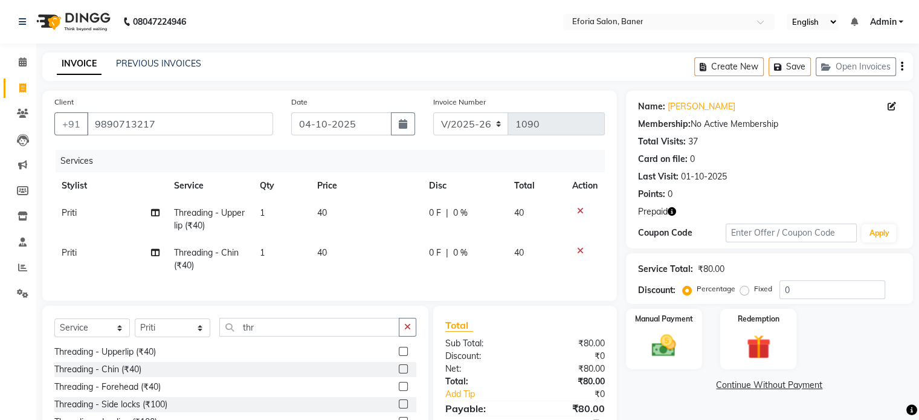
scroll to position [92, 0]
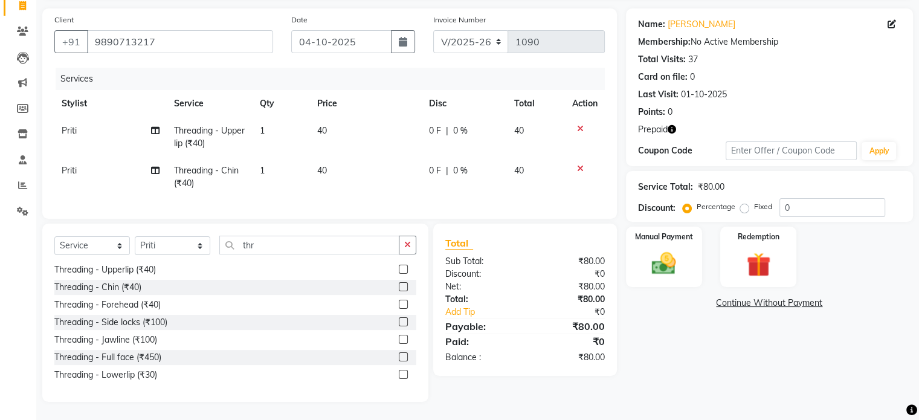
click at [179, 371] on div "Threading - Lowerlip (₹30)" at bounding box center [235, 375] width 362 height 15
click at [106, 373] on div "Threading - Lowerlip (₹30)" at bounding box center [105, 375] width 103 height 13
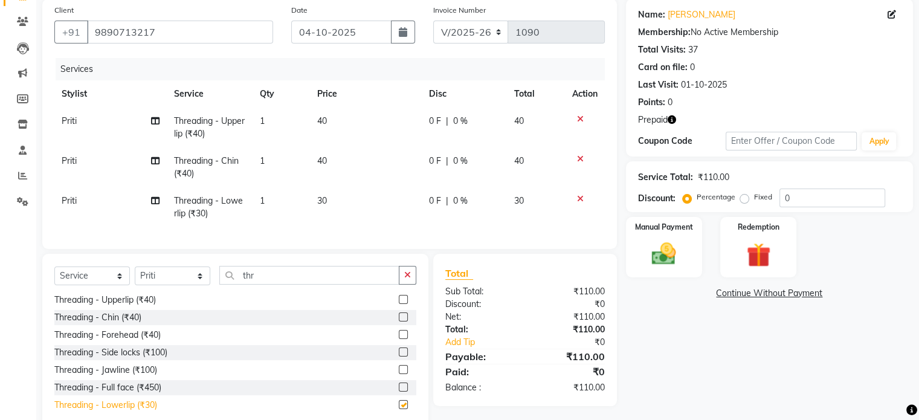
checkbox input "false"
click at [760, 253] on img at bounding box center [758, 255] width 40 height 31
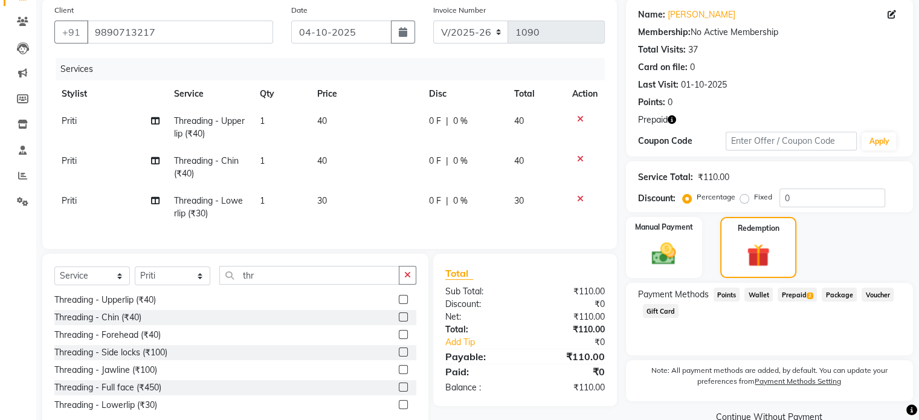
click at [799, 293] on span "Prepaid 2" at bounding box center [797, 295] width 39 height 14
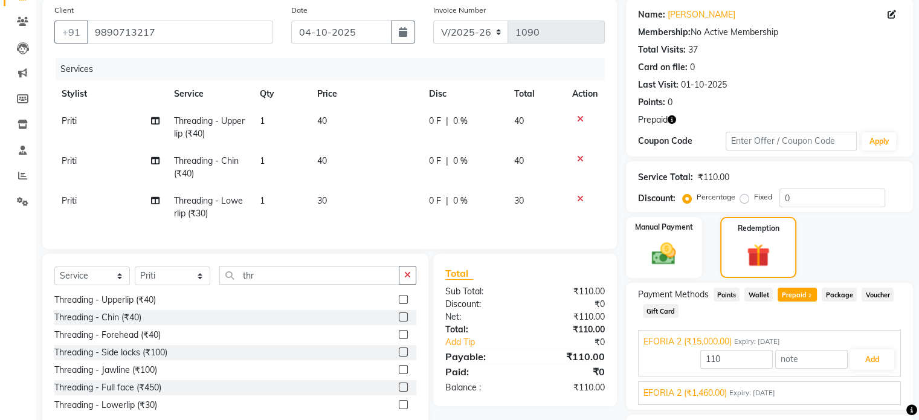
scroll to position [170, 0]
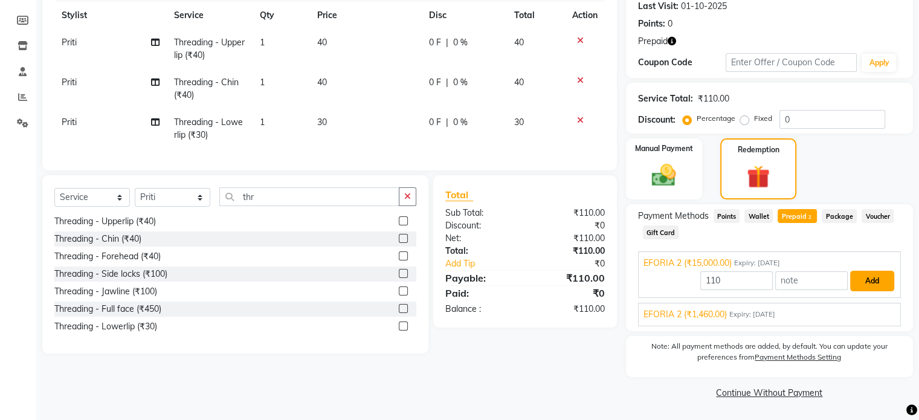
click at [878, 286] on button "Add" at bounding box center [872, 281] width 44 height 21
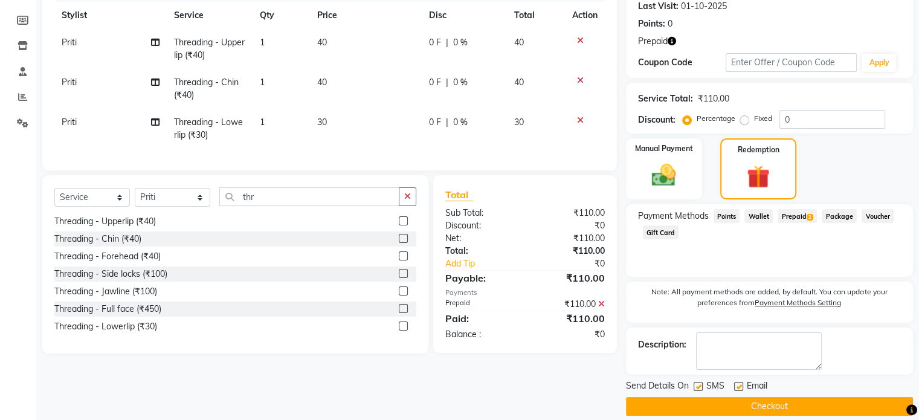
click at [797, 405] on button "Checkout" at bounding box center [769, 406] width 287 height 19
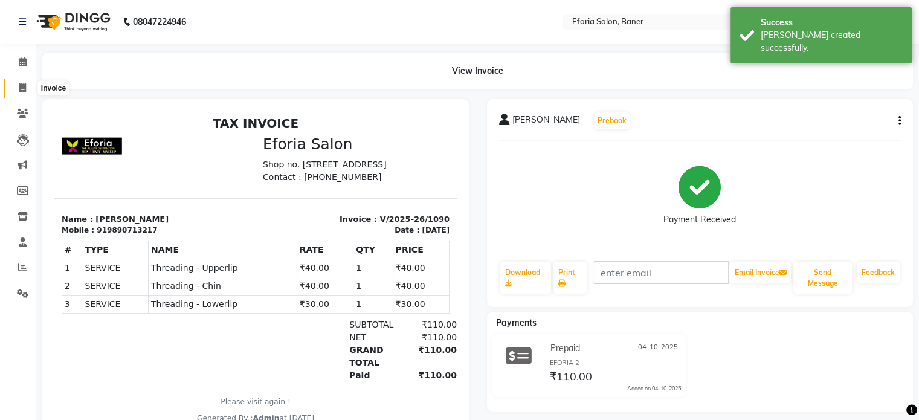
click at [21, 85] on icon at bounding box center [22, 87] width 7 height 9
select select "service"
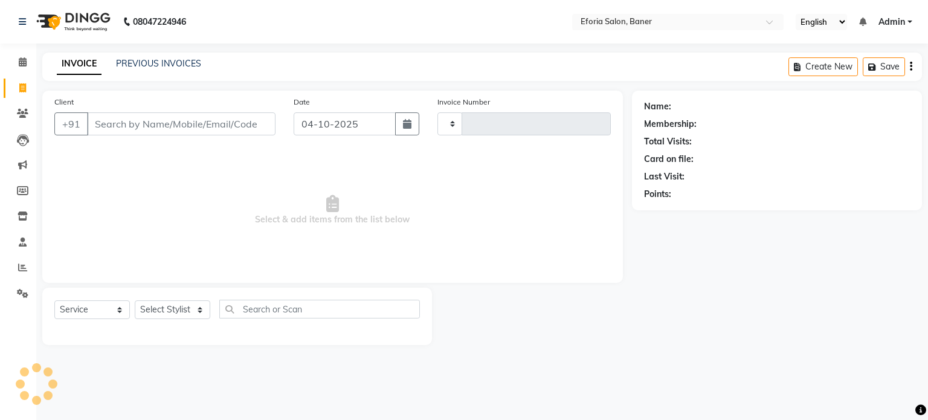
type input "1091"
select select "608"
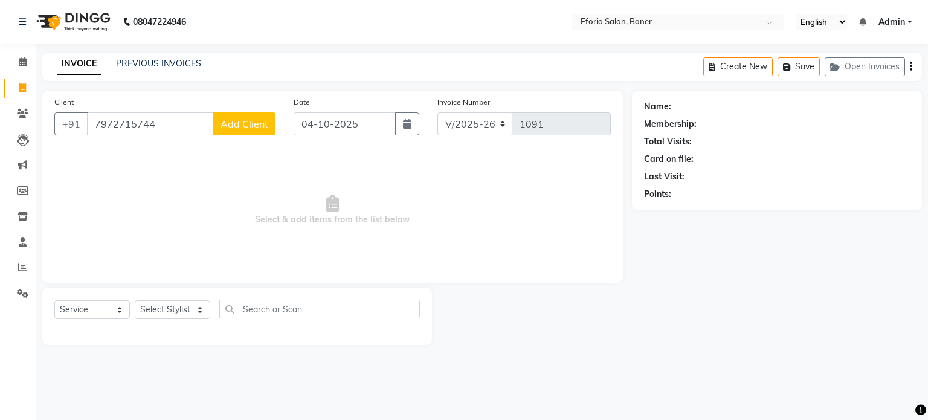
type input "7972715744"
click at [224, 128] on span "Add Client" at bounding box center [245, 124] width 48 height 12
select select "22"
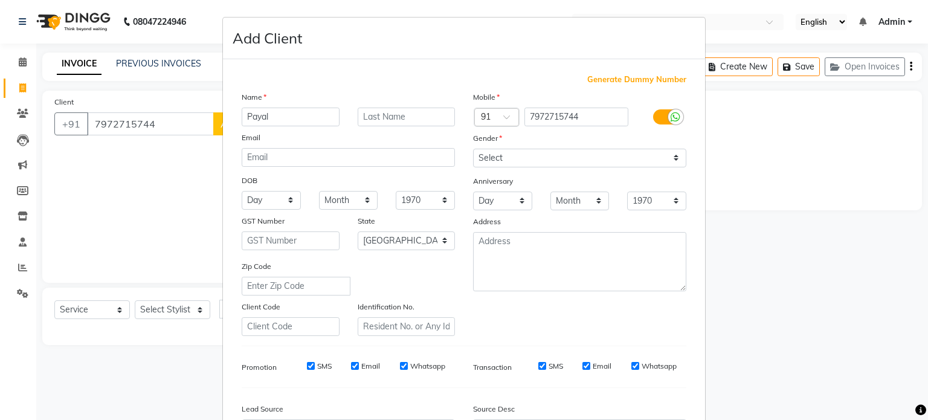
type input "Payal"
click at [421, 110] on input "text" at bounding box center [407, 117] width 98 height 19
type input "J"
type input "Jadhav"
click at [568, 157] on select "Select [DEMOGRAPHIC_DATA] [DEMOGRAPHIC_DATA] Other Prefer Not To Say" at bounding box center [579, 158] width 213 height 19
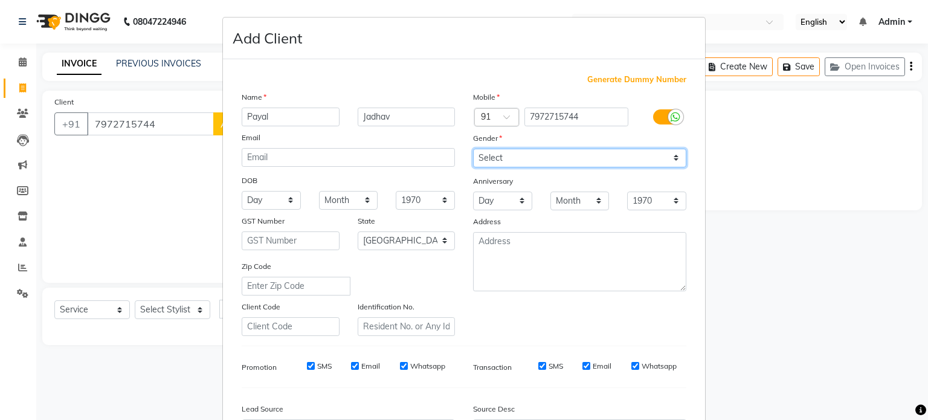
select select "[DEMOGRAPHIC_DATA]"
click at [473, 149] on select "Select [DEMOGRAPHIC_DATA] [DEMOGRAPHIC_DATA] Other Prefer Not To Say" at bounding box center [579, 158] width 213 height 19
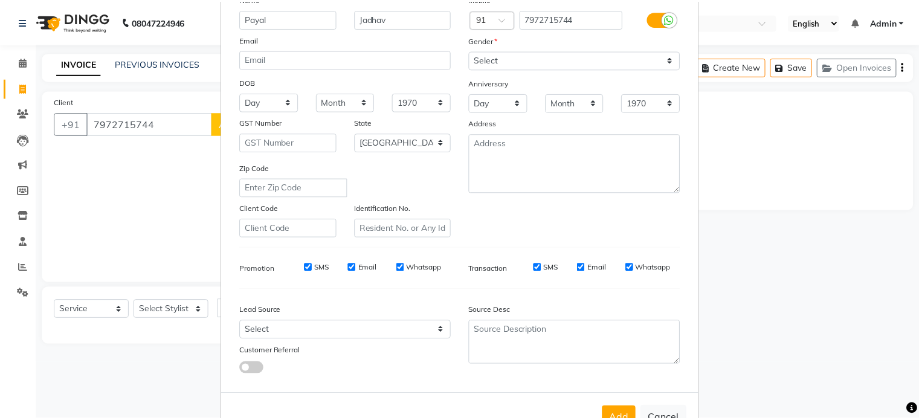
scroll to position [123, 0]
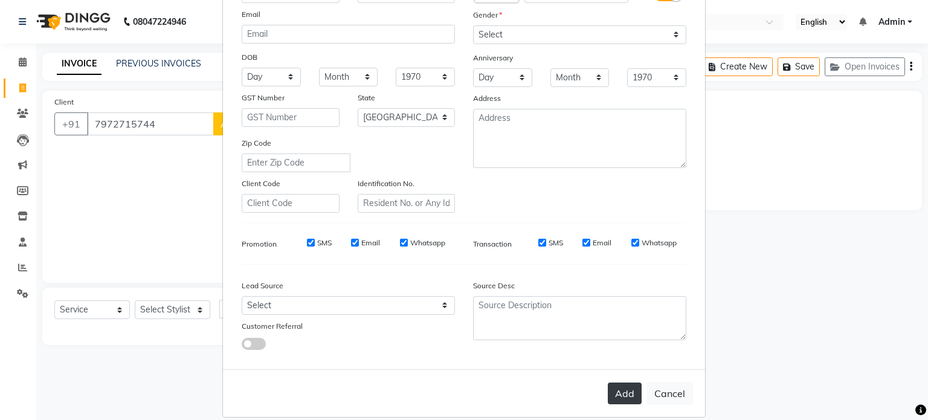
click at [627, 400] on button "Add" at bounding box center [625, 394] width 34 height 22
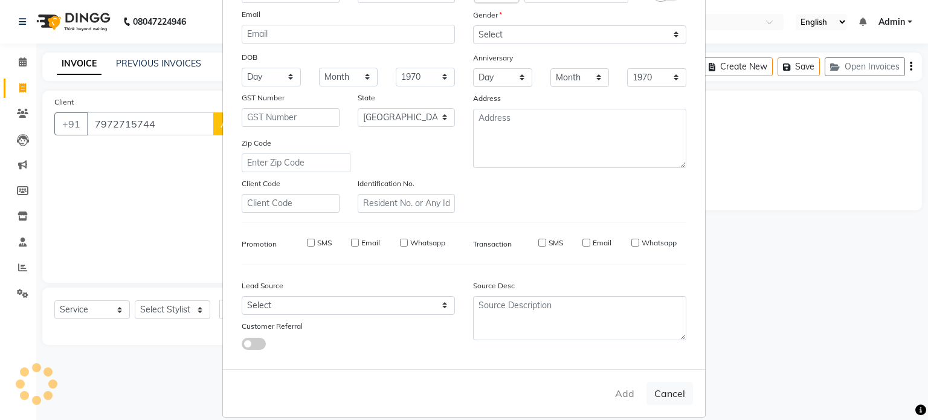
select select
select select "null"
select select
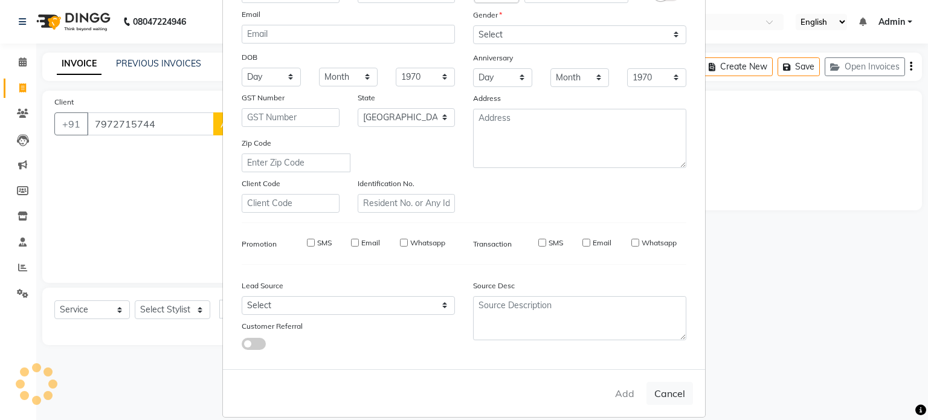
select select
checkbox input "false"
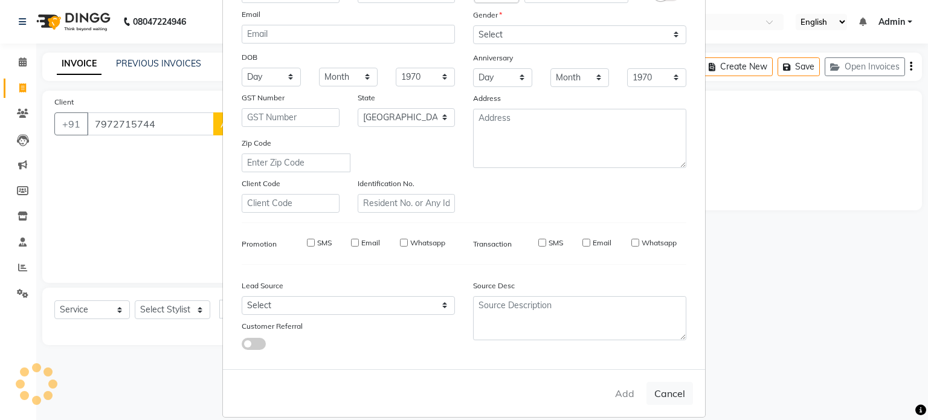
checkbox input "false"
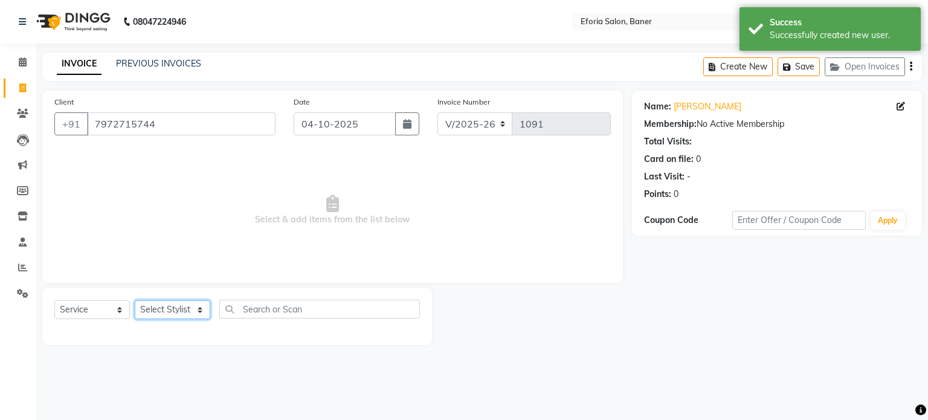
click at [174, 308] on select "Select Stylist [PERSON_NAME] [PERSON_NAME] [PERSON_NAME] [PERSON_NAME] [PERSON_…" at bounding box center [173, 309] width 76 height 19
select select "86651"
click at [135, 301] on select "Select Stylist [PERSON_NAME] [PERSON_NAME] [PERSON_NAME] [PERSON_NAME] [PERSON_…" at bounding box center [173, 309] width 76 height 19
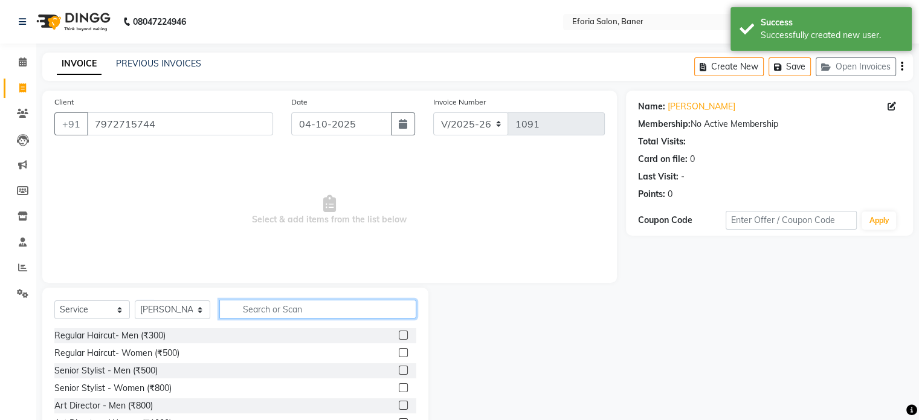
click at [248, 309] on input "text" at bounding box center [317, 309] width 197 height 19
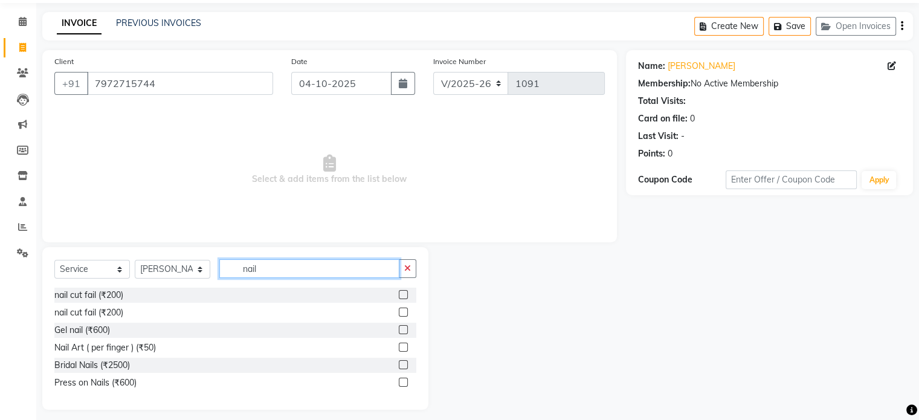
scroll to position [48, 0]
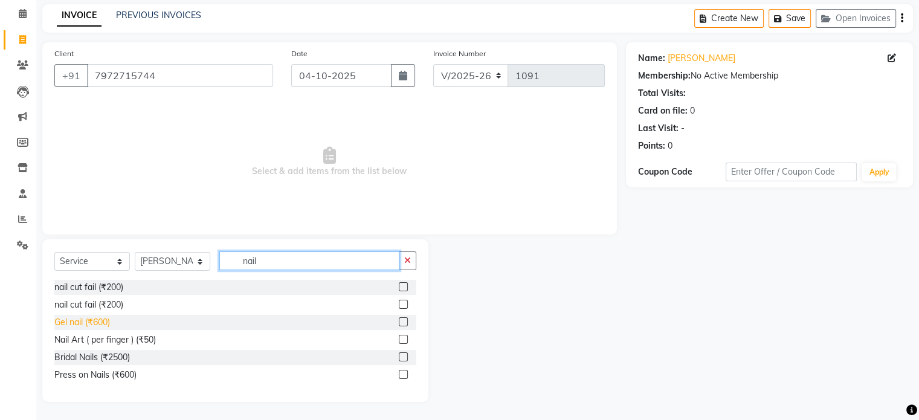
type input "nail"
click at [82, 320] on div "Gel nail (₹600)" at bounding box center [82, 322] width 56 height 13
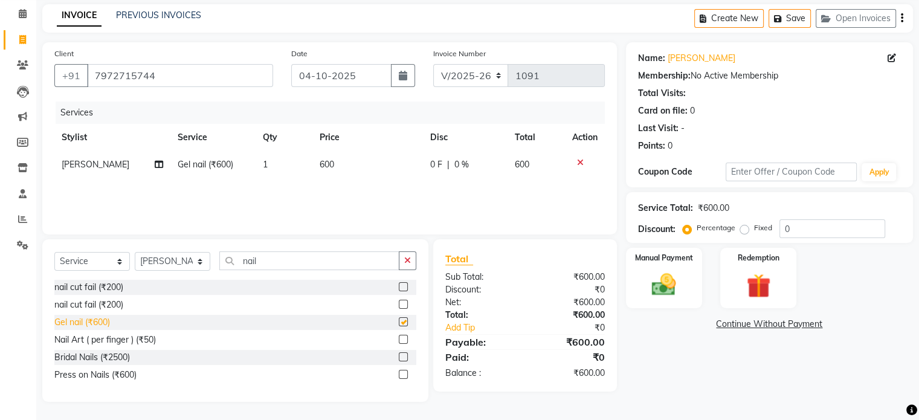
checkbox input "false"
click at [98, 345] on div "Nail Art ( per finger ) (₹50)" at bounding box center [105, 340] width 102 height 13
checkbox input "false"
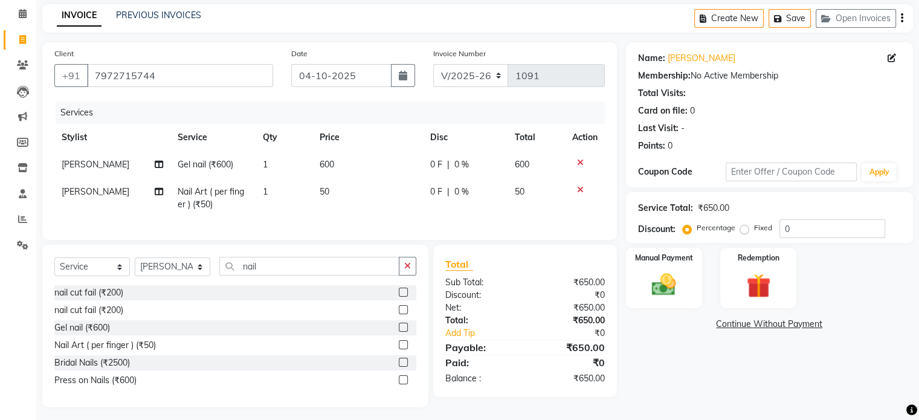
click at [323, 195] on span "50" at bounding box center [325, 191] width 10 height 11
select select "86651"
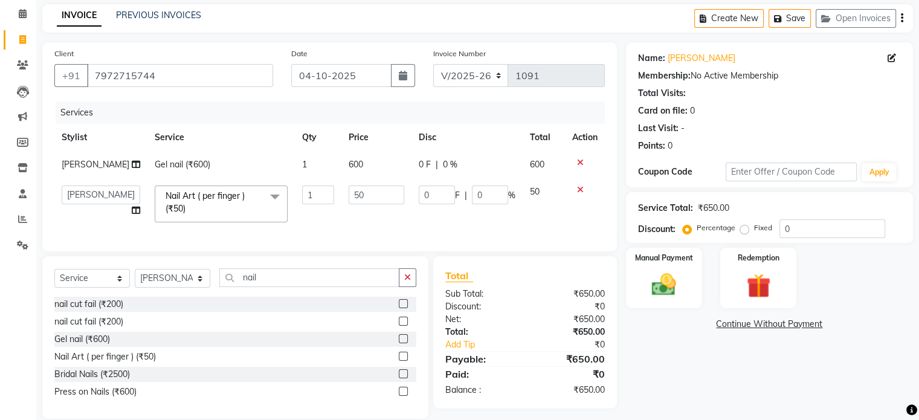
click at [323, 195] on td "1" at bounding box center [318, 203] width 47 height 51
click at [349, 164] on span "600" at bounding box center [356, 164] width 15 height 11
select select "86651"
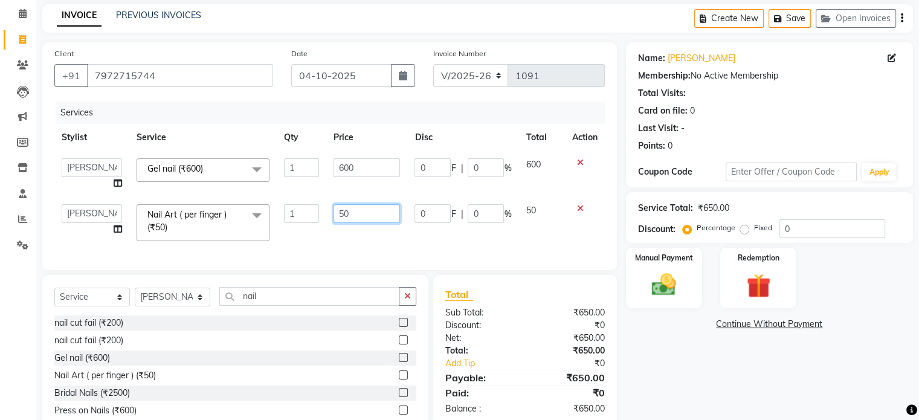
click at [340, 210] on input "50" at bounding box center [367, 213] width 66 height 19
type input "250"
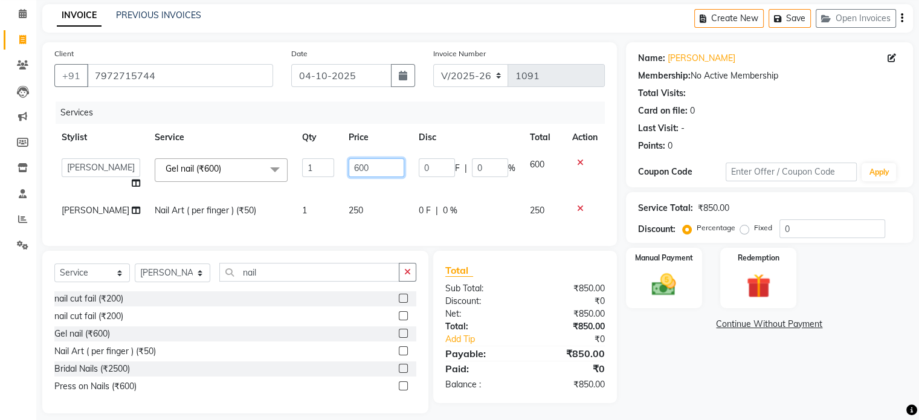
click at [361, 166] on input "600" at bounding box center [377, 167] width 56 height 19
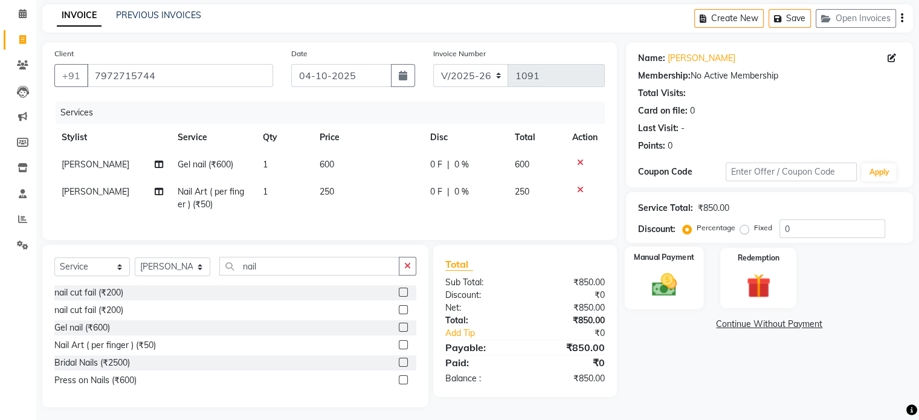
click at [674, 290] on img at bounding box center [664, 285] width 40 height 29
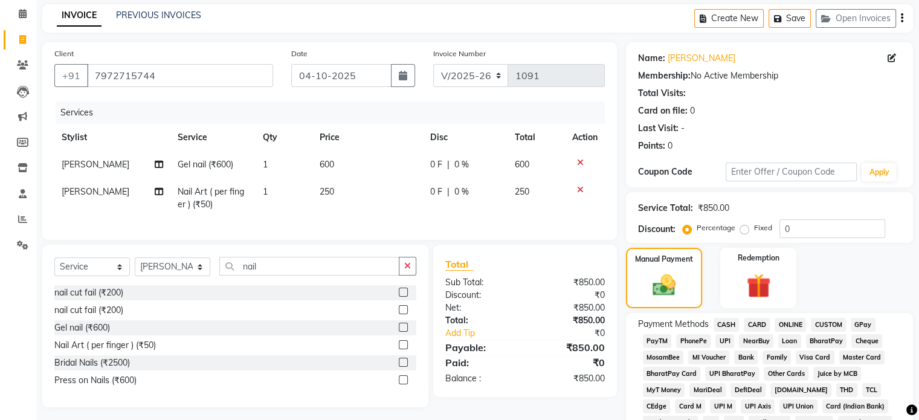
click at [788, 326] on span "ONLINE" at bounding box center [790, 325] width 31 height 14
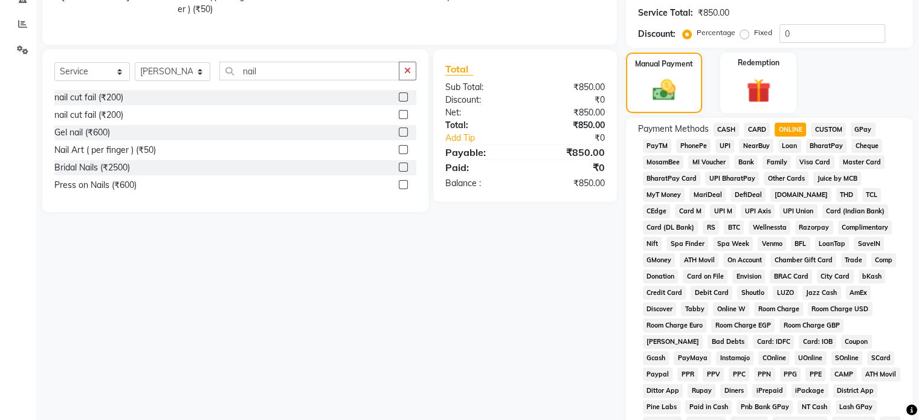
click at [860, 131] on span "GPay" at bounding box center [863, 130] width 25 height 14
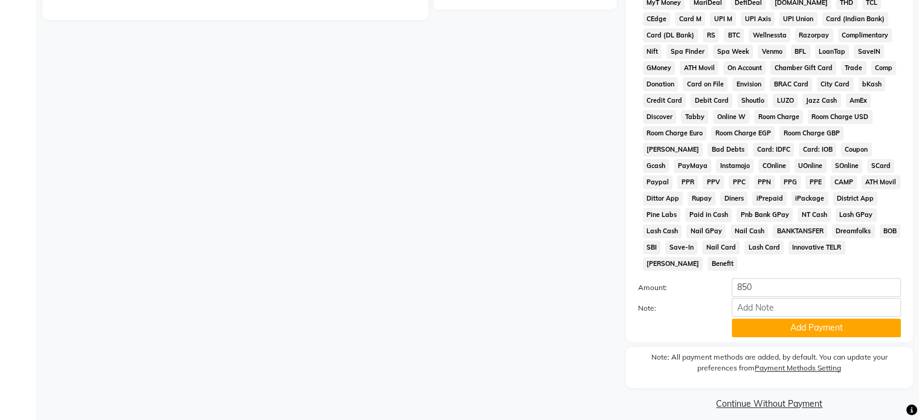
scroll to position [440, 0]
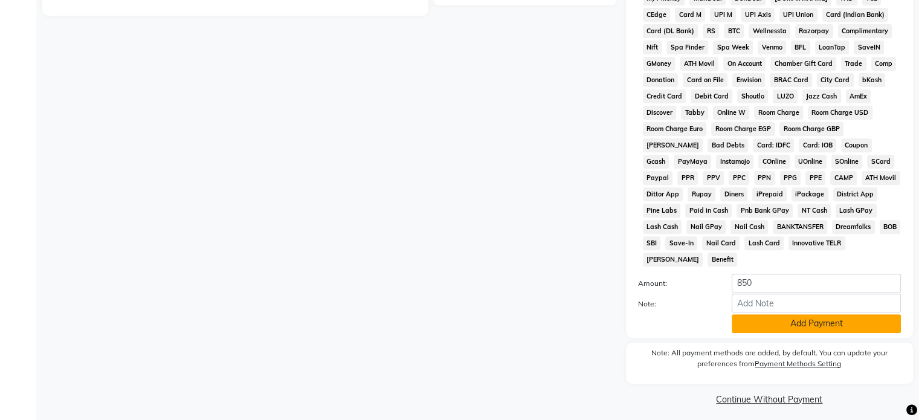
click at [826, 318] on button "Add Payment" at bounding box center [816, 323] width 169 height 19
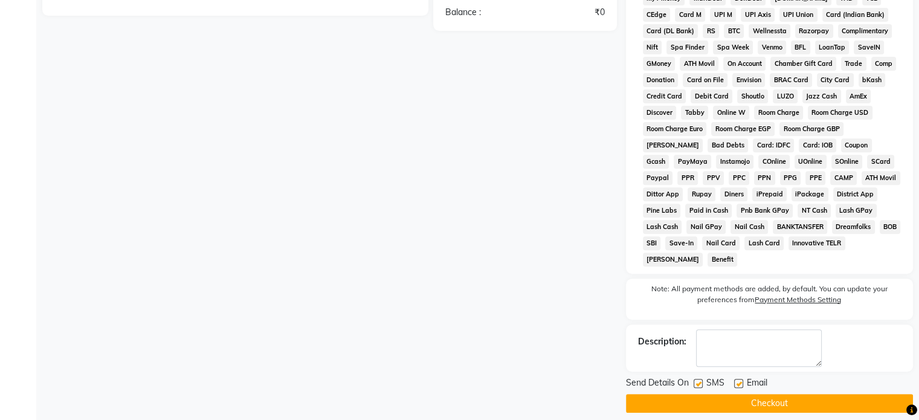
click at [759, 401] on button "Checkout" at bounding box center [769, 403] width 287 height 19
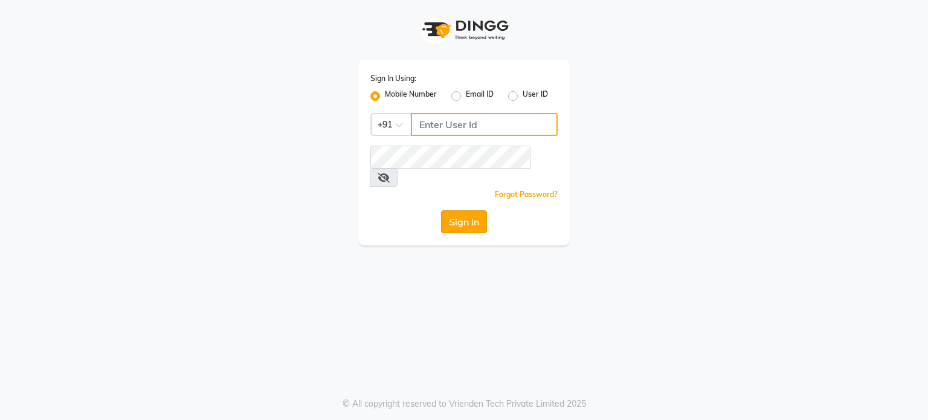
type input "9604315867"
click at [469, 210] on button "Sign In" at bounding box center [464, 221] width 46 height 23
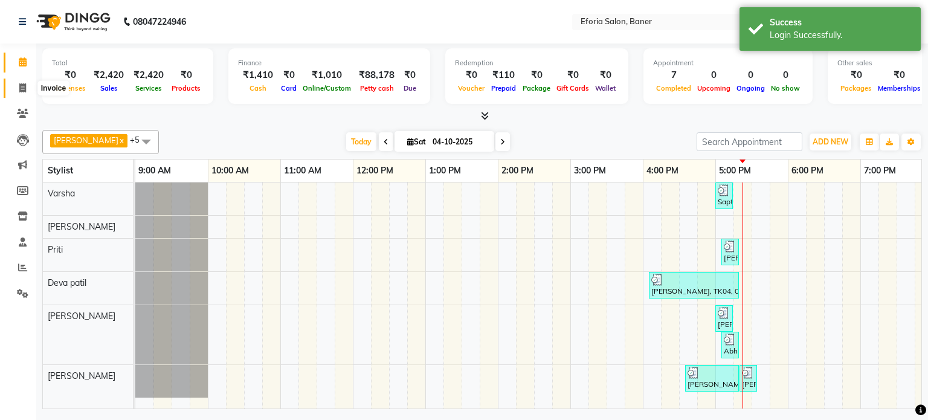
click at [22, 84] on icon at bounding box center [22, 87] width 7 height 9
select select "service"
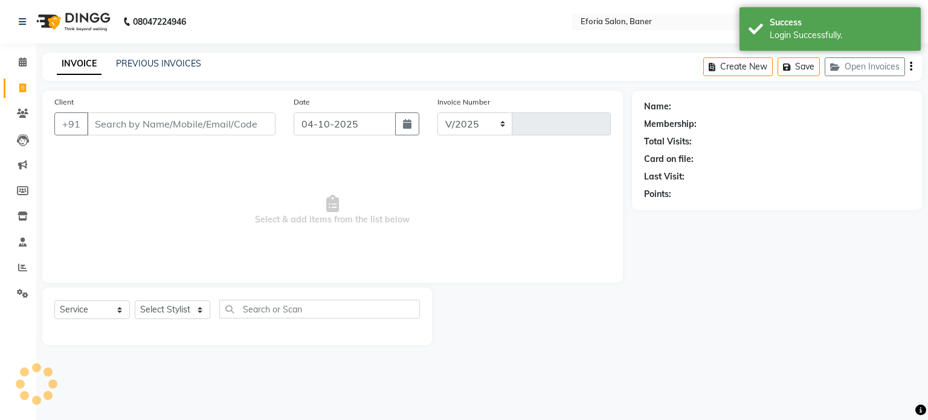
select select "608"
type input "1092"
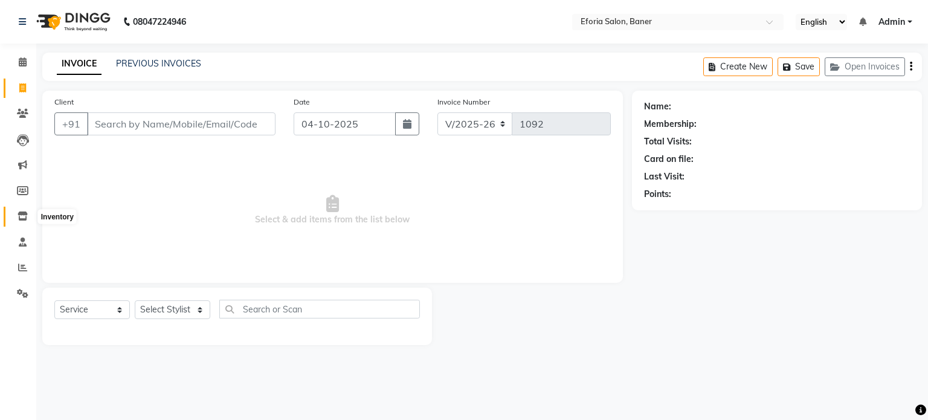
click at [22, 222] on span at bounding box center [22, 217] width 21 height 14
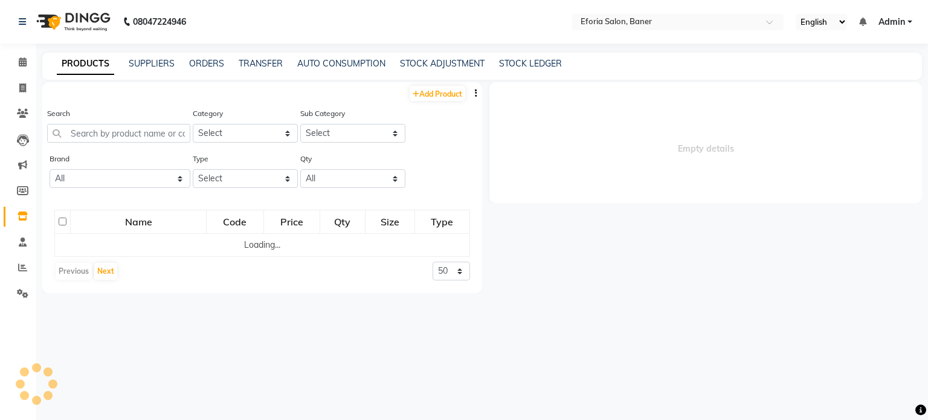
select select
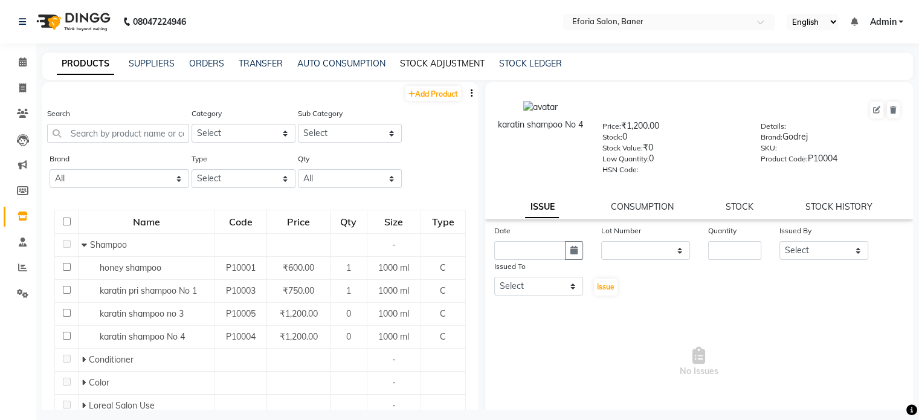
click at [430, 60] on link "STOCK ADJUSTMENT" at bounding box center [442, 63] width 85 height 11
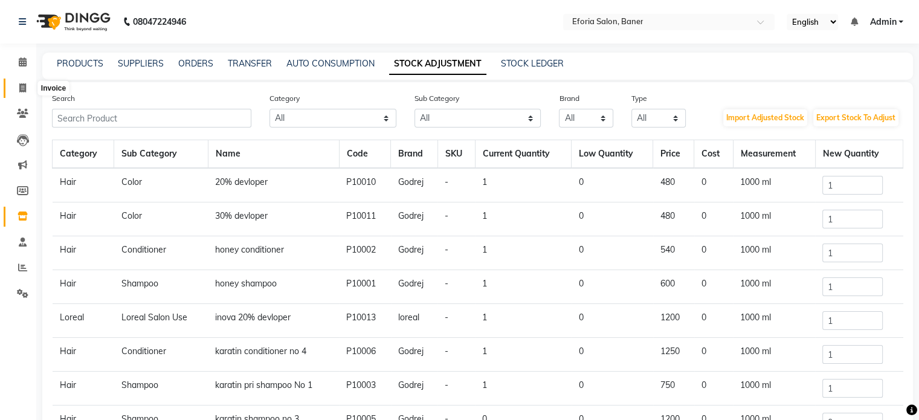
click at [18, 91] on span at bounding box center [22, 89] width 21 height 14
select select "service"
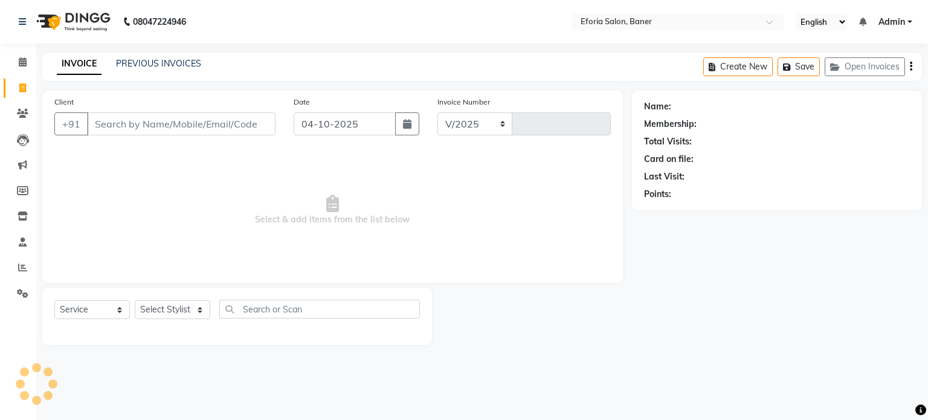
select select "608"
type input "1092"
